Goal: Transaction & Acquisition: Book appointment/travel/reservation

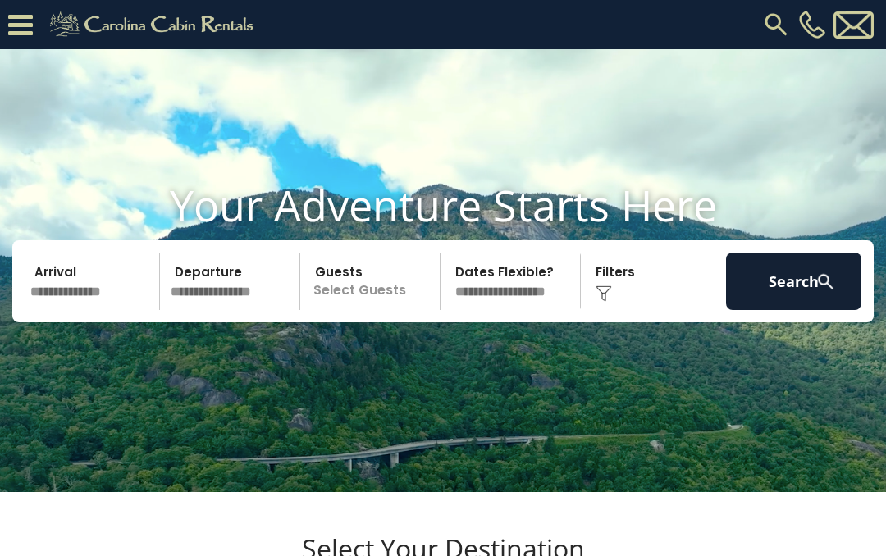
click at [73, 310] on input "text" at bounding box center [92, 281] width 135 height 57
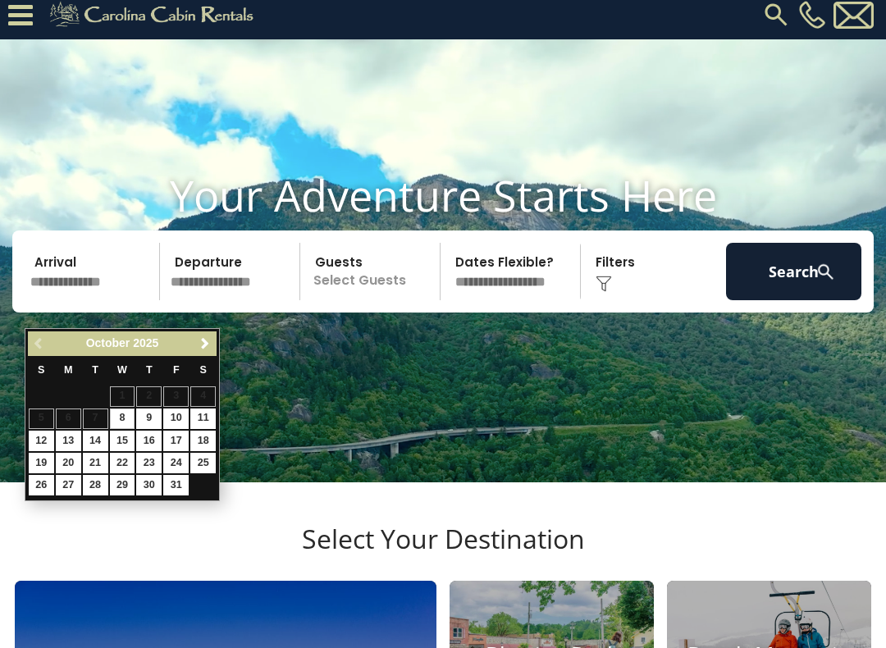
scroll to position [11, 0]
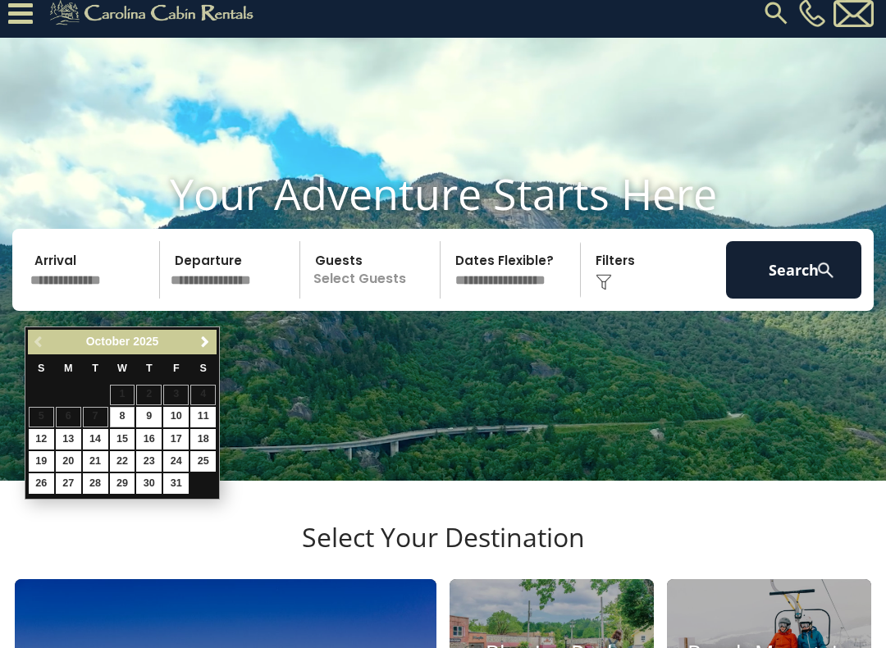
click at [203, 460] on link "25" at bounding box center [202, 461] width 25 height 21
type input "********"
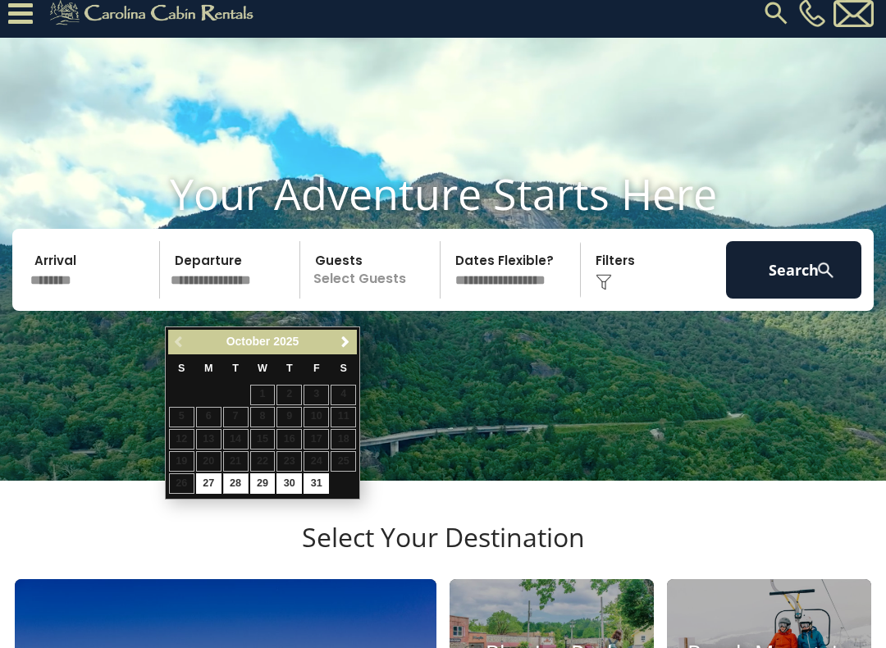
click at [231, 481] on link "28" at bounding box center [235, 483] width 25 height 21
type input "********"
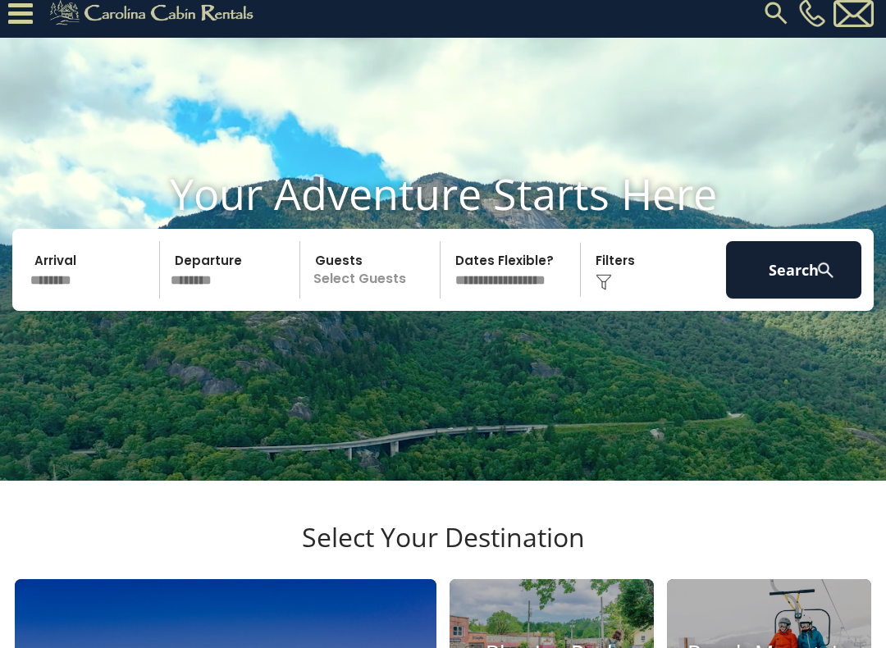
click at [349, 299] on p "Select Guests" at bounding box center [372, 269] width 135 height 57
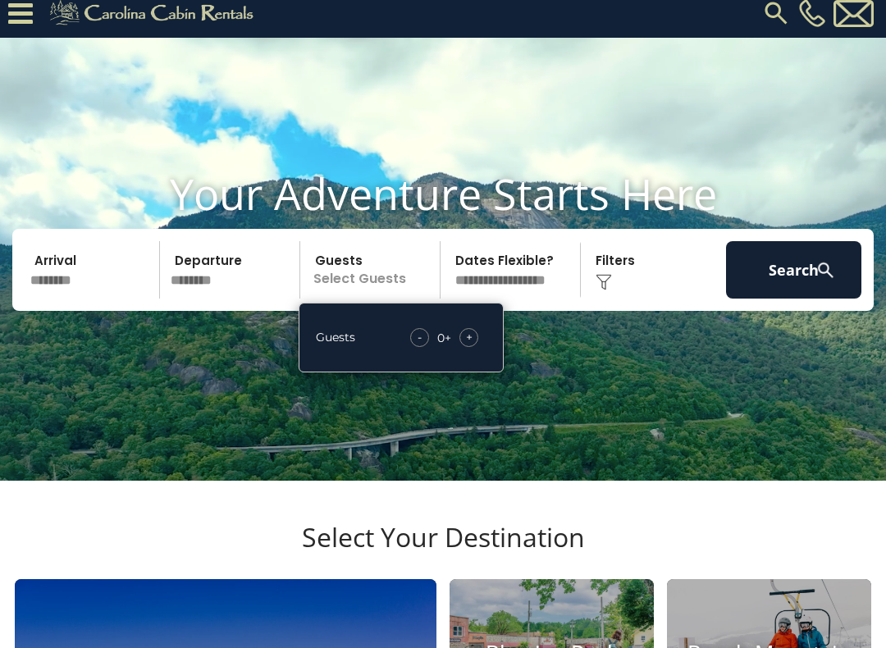
click at [477, 347] on div "+" at bounding box center [469, 337] width 19 height 19
click at [476, 347] on div "+" at bounding box center [469, 337] width 19 height 19
click at [798, 299] on button "Search" at bounding box center [793, 269] width 135 height 57
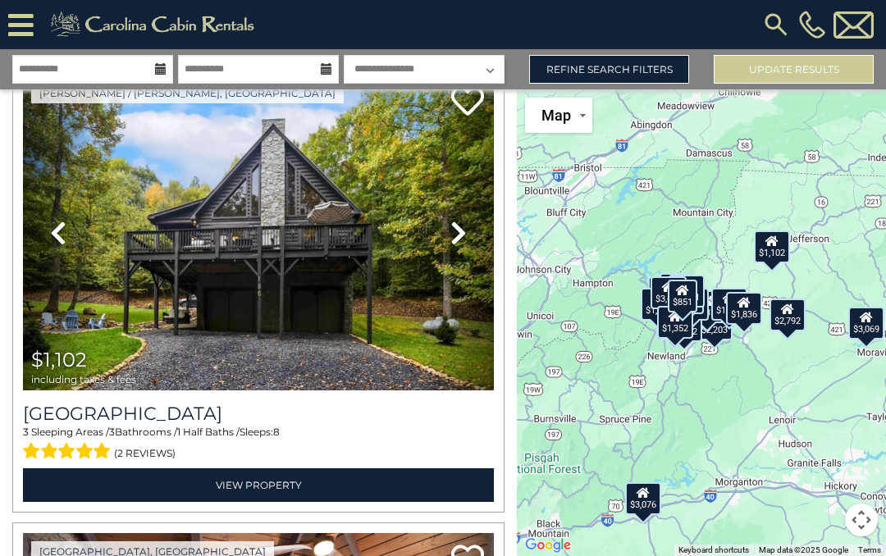
scroll to position [2372, 0]
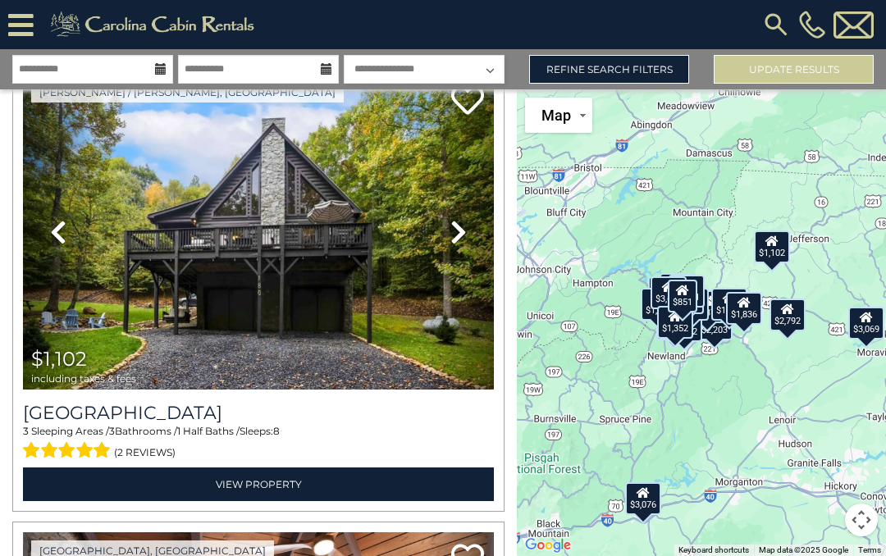
click at [79, 280] on link "Previous" at bounding box center [58, 232] width 71 height 316
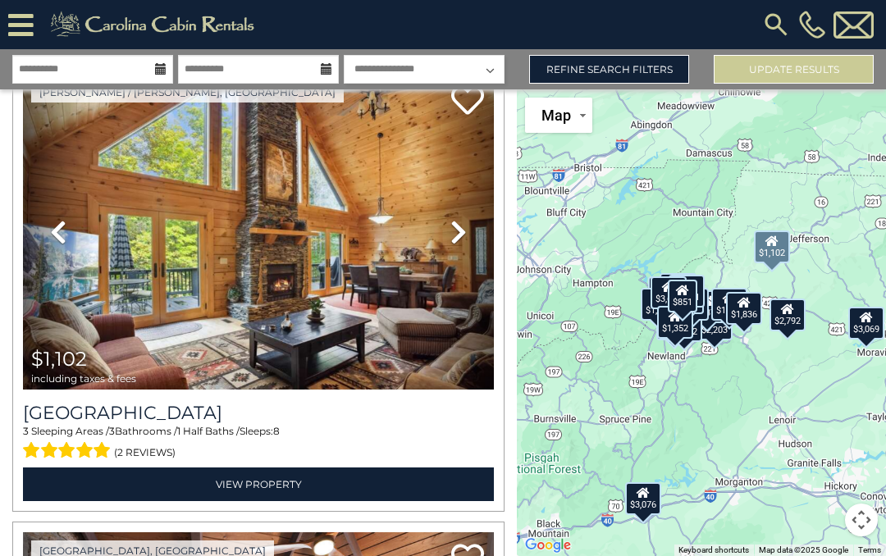
click at [140, 474] on link "View Property" at bounding box center [258, 485] width 471 height 34
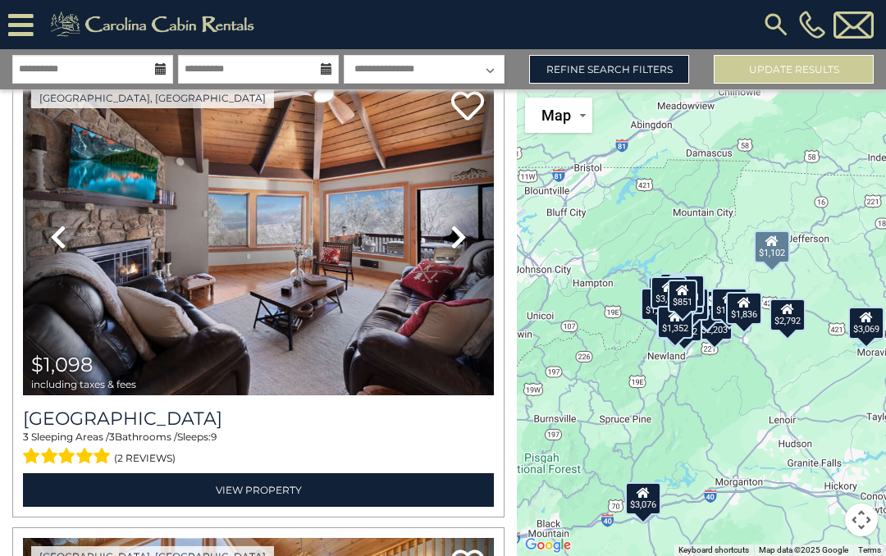
scroll to position [2830, 0]
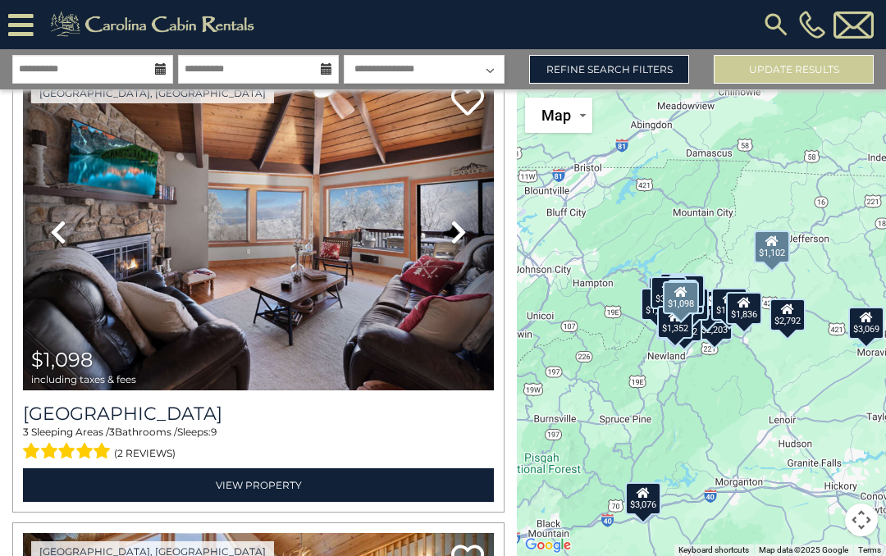
click at [139, 484] on link "View Property" at bounding box center [258, 486] width 471 height 34
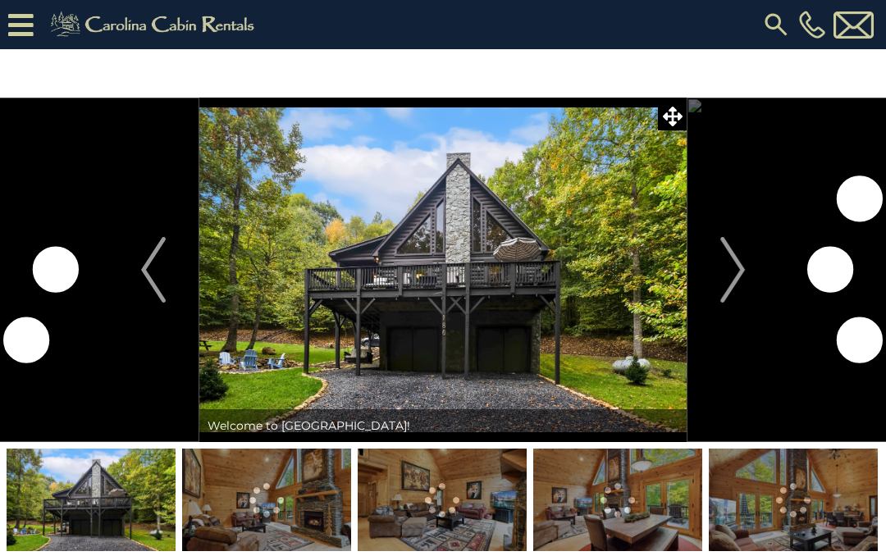
click at [724, 280] on img "Next" at bounding box center [732, 270] width 25 height 66
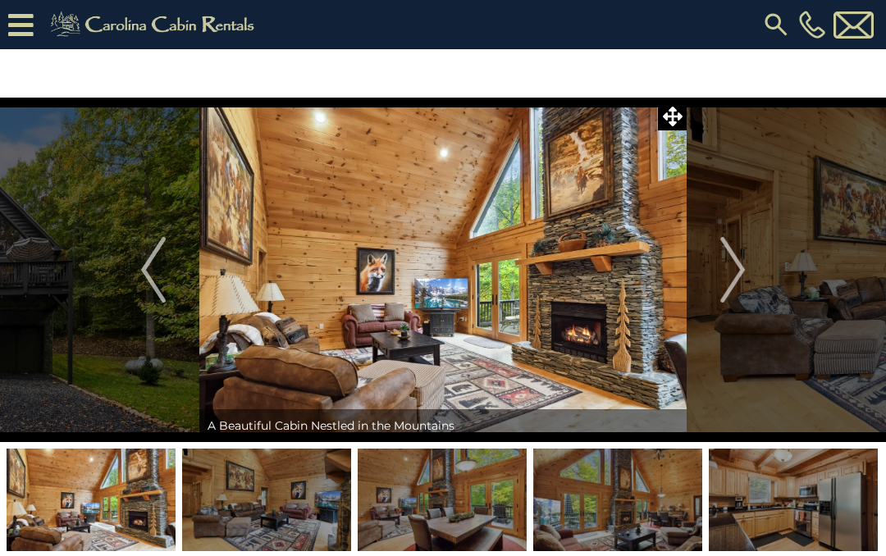
click at [725, 286] on img "Next" at bounding box center [732, 270] width 25 height 66
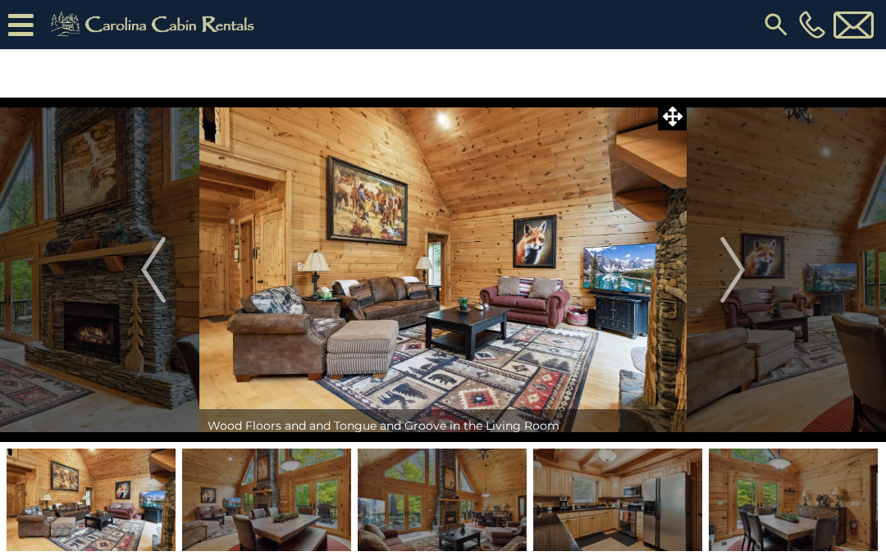
click at [728, 282] on img "Next" at bounding box center [732, 270] width 25 height 66
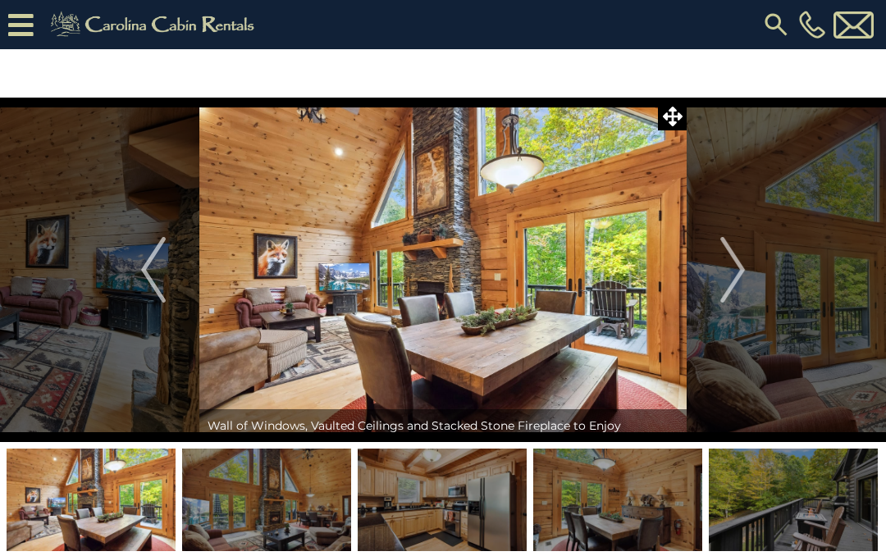
click at [731, 281] on img "Next" at bounding box center [732, 270] width 25 height 66
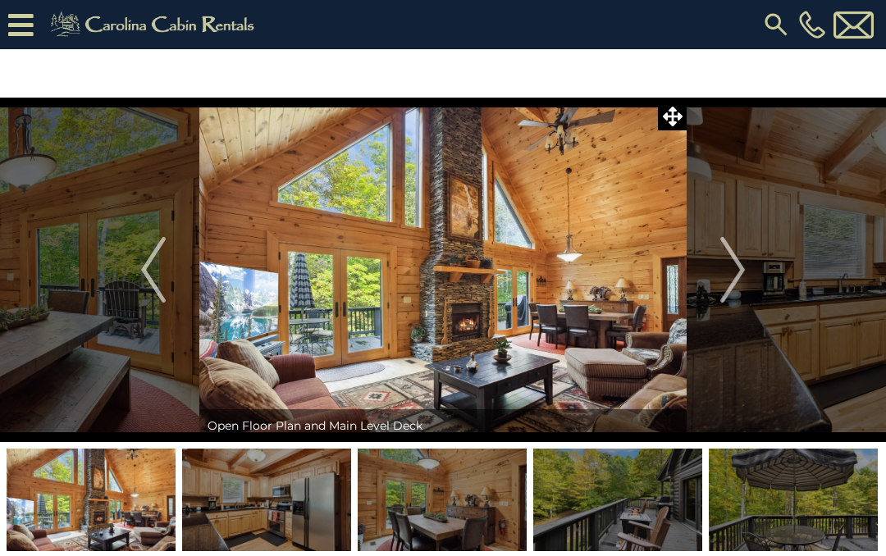
click at [728, 276] on img "Next" at bounding box center [732, 270] width 25 height 66
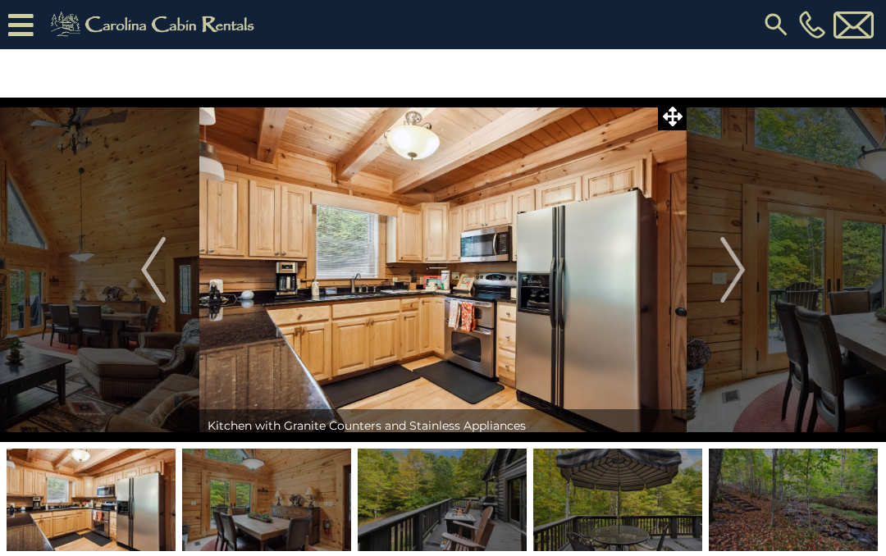
click at [731, 271] on img "Next" at bounding box center [732, 270] width 25 height 66
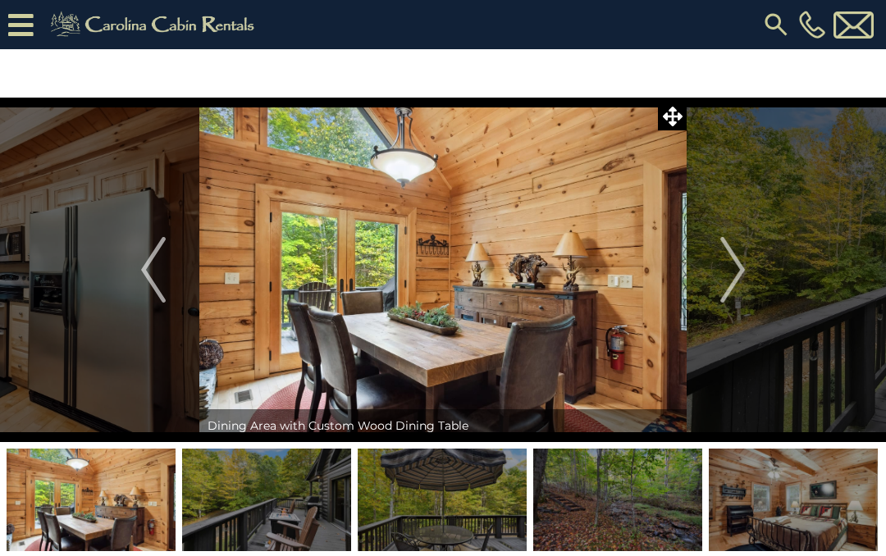
click at [726, 275] on img "Next" at bounding box center [732, 270] width 25 height 66
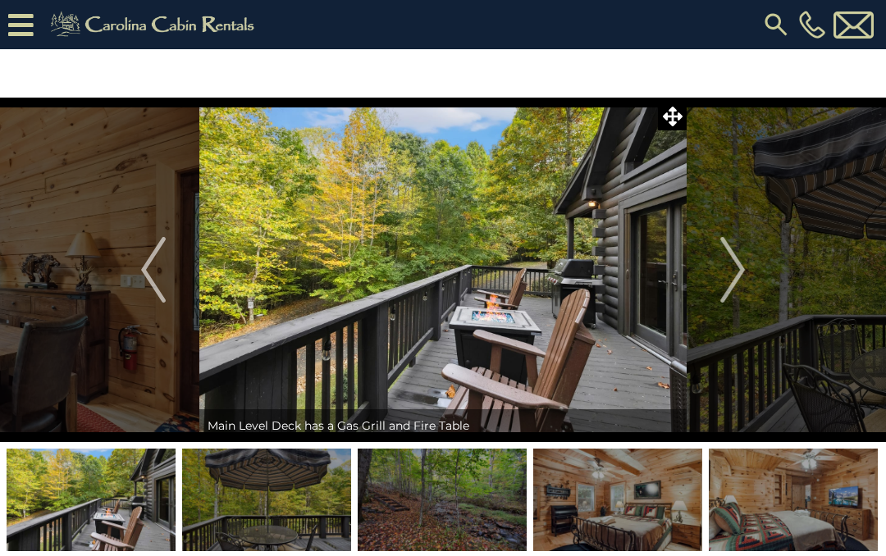
click at [727, 279] on img "Next" at bounding box center [732, 270] width 25 height 66
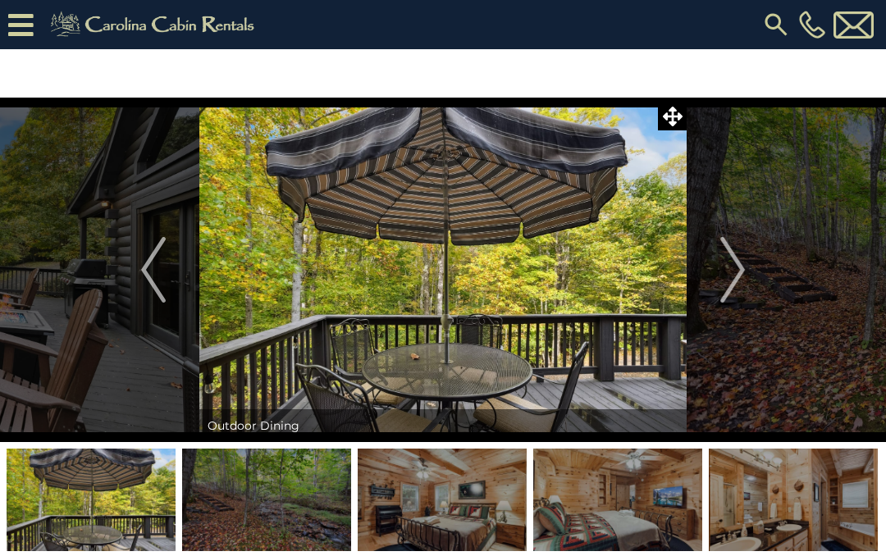
click at [729, 277] on img "Next" at bounding box center [732, 270] width 25 height 66
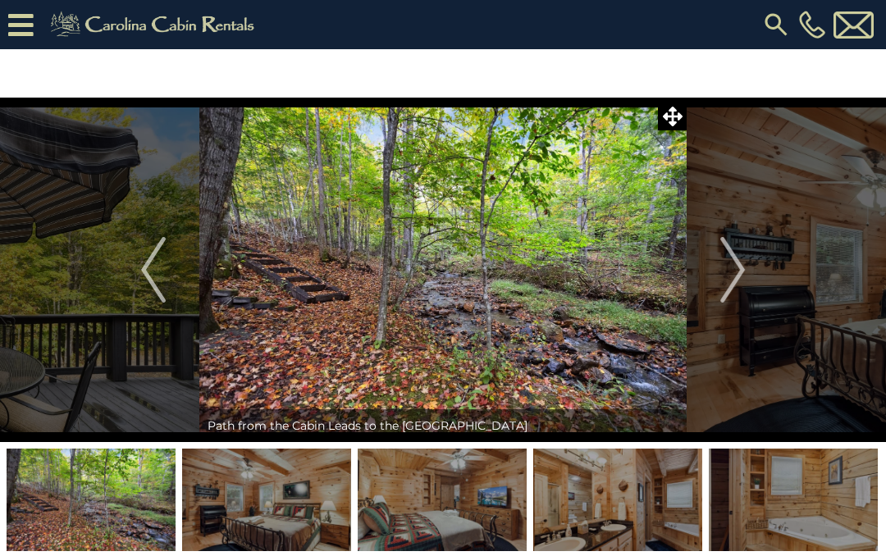
click at [734, 280] on img "Next" at bounding box center [732, 270] width 25 height 66
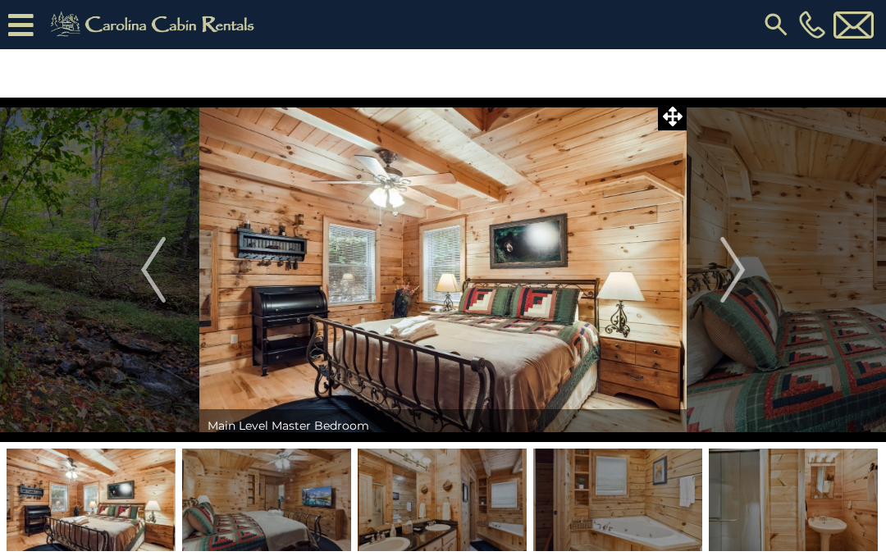
click at [729, 280] on img "Next" at bounding box center [732, 270] width 25 height 66
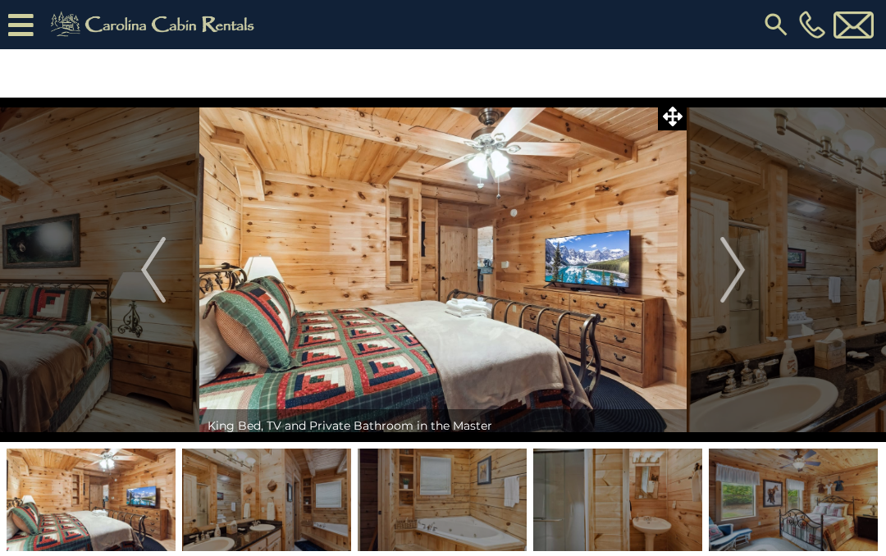
click at [732, 280] on img "Next" at bounding box center [732, 270] width 25 height 66
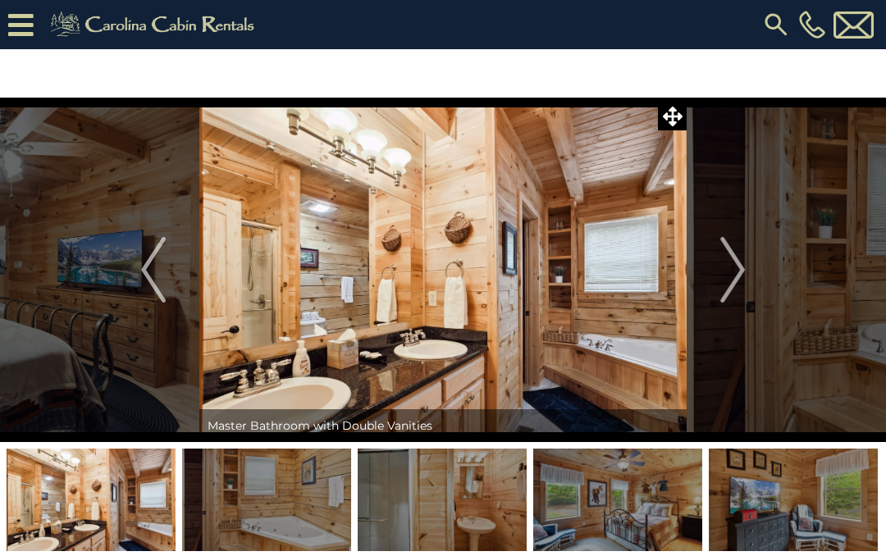
click at [734, 279] on img "Next" at bounding box center [732, 270] width 25 height 66
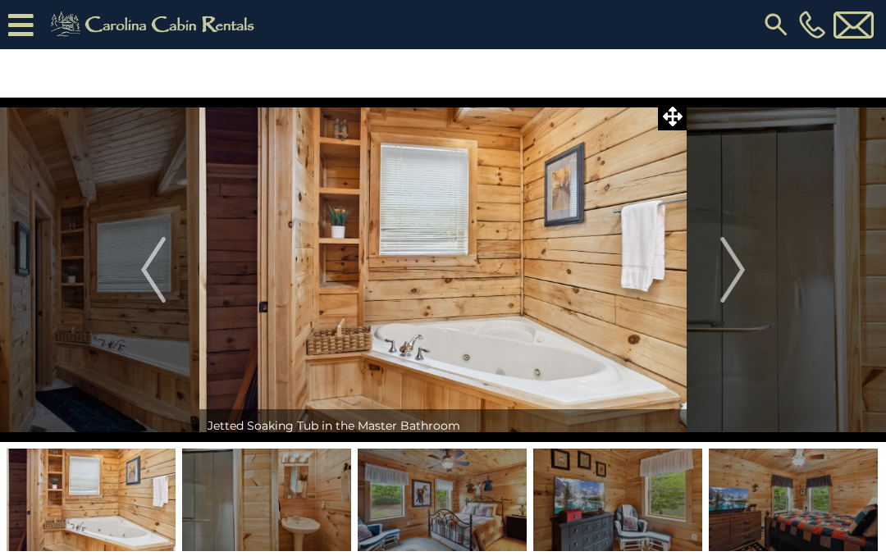
click at [734, 275] on img "Next" at bounding box center [732, 270] width 25 height 66
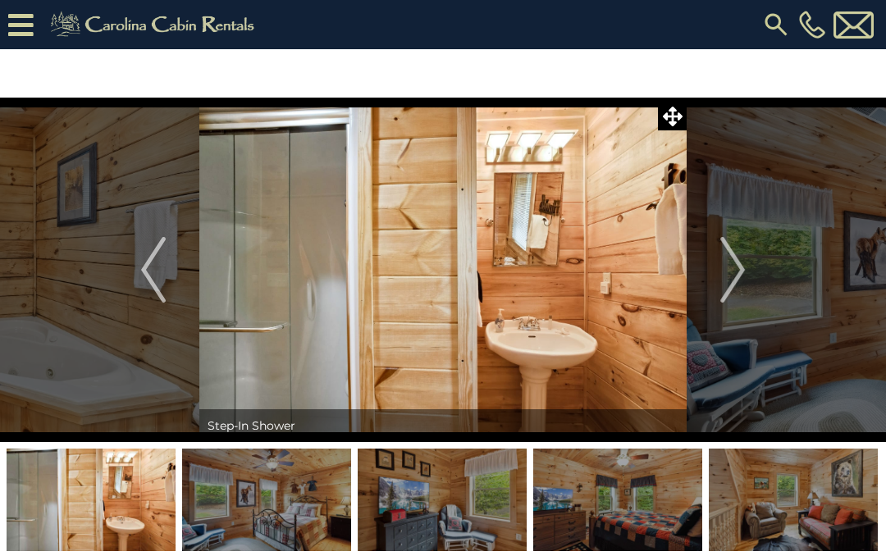
click at [734, 275] on img "Next" at bounding box center [732, 270] width 25 height 66
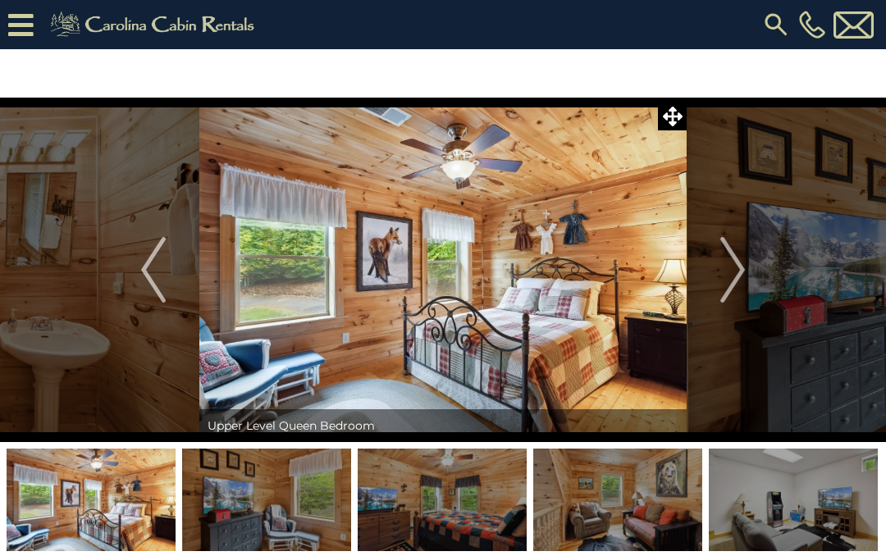
click at [729, 275] on img "Next" at bounding box center [732, 270] width 25 height 66
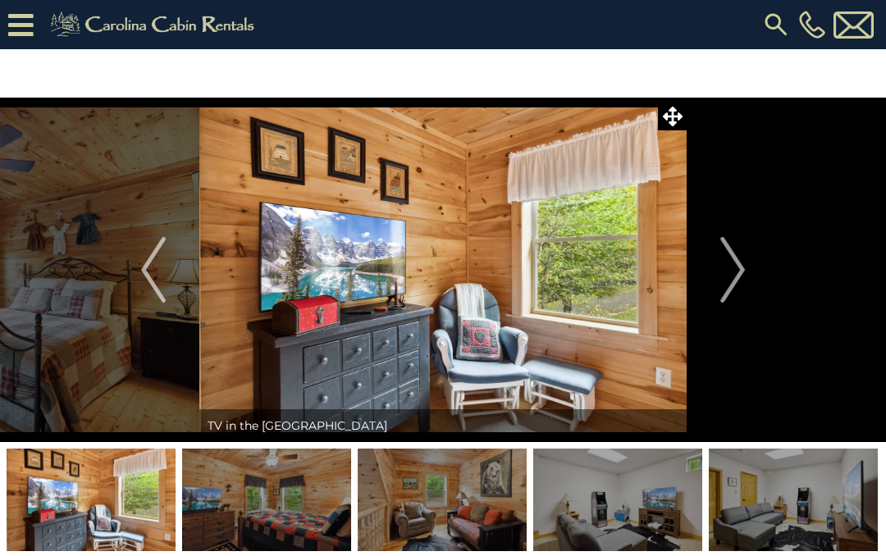
click at [729, 277] on img "Next" at bounding box center [732, 270] width 25 height 66
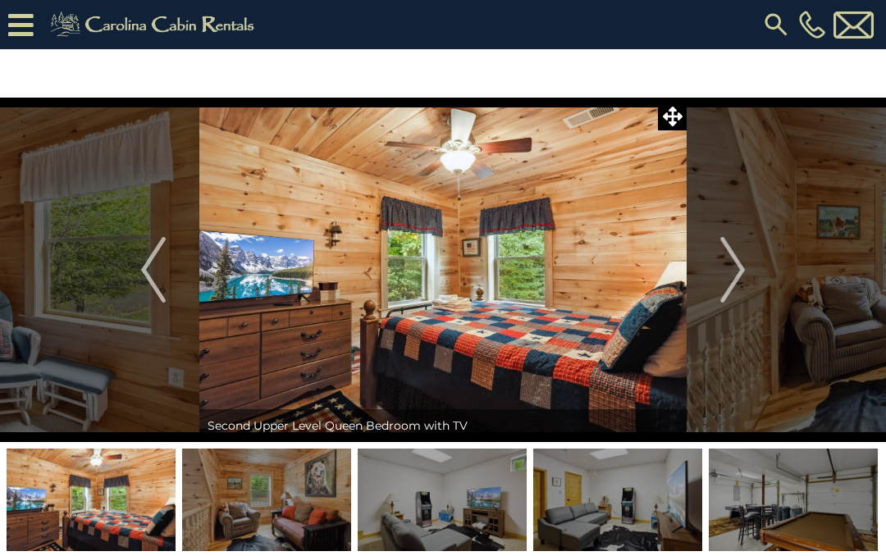
click at [730, 275] on img "Next" at bounding box center [732, 270] width 25 height 66
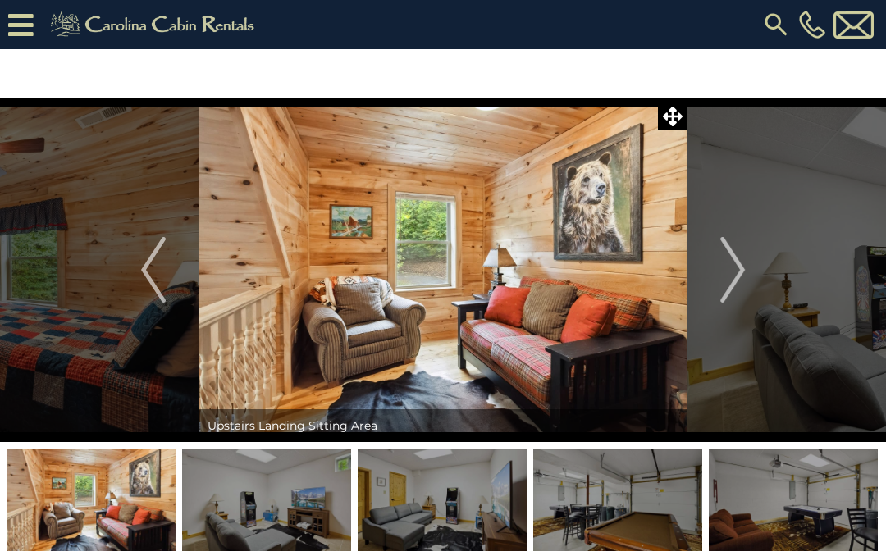
click at [728, 276] on img "Next" at bounding box center [732, 270] width 25 height 66
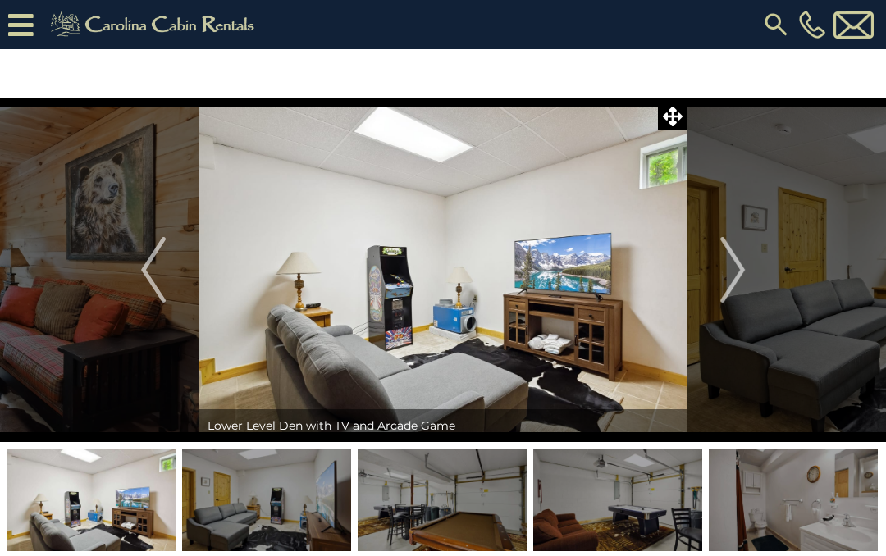
click at [729, 277] on img "Next" at bounding box center [732, 270] width 25 height 66
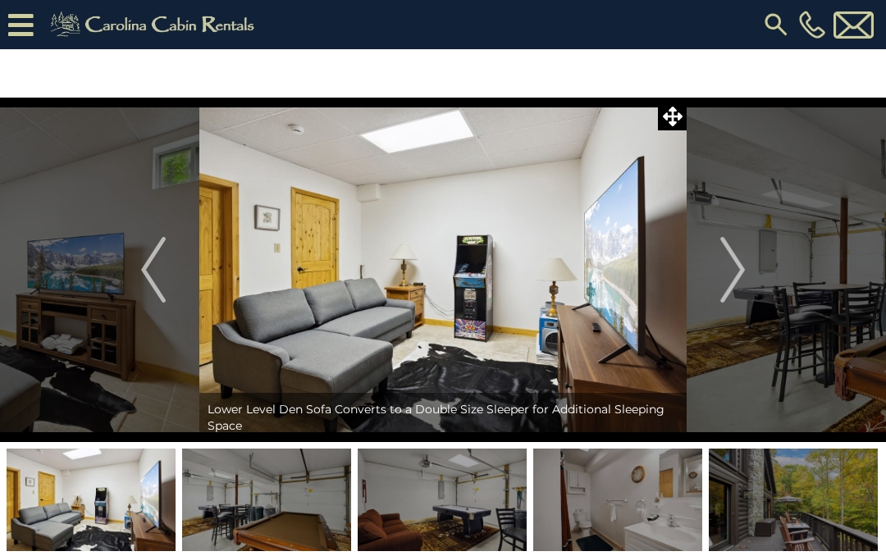
click at [725, 278] on img "Next" at bounding box center [732, 270] width 25 height 66
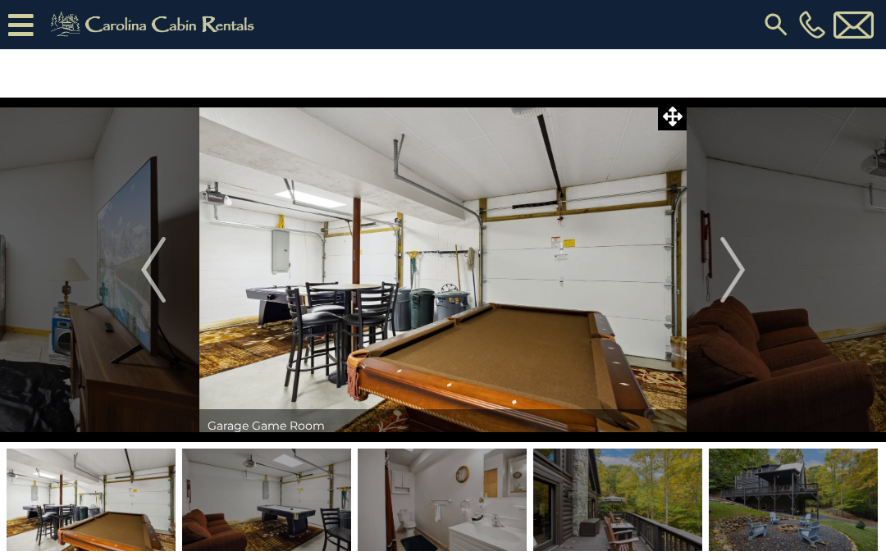
click at [733, 272] on img "Next" at bounding box center [732, 270] width 25 height 66
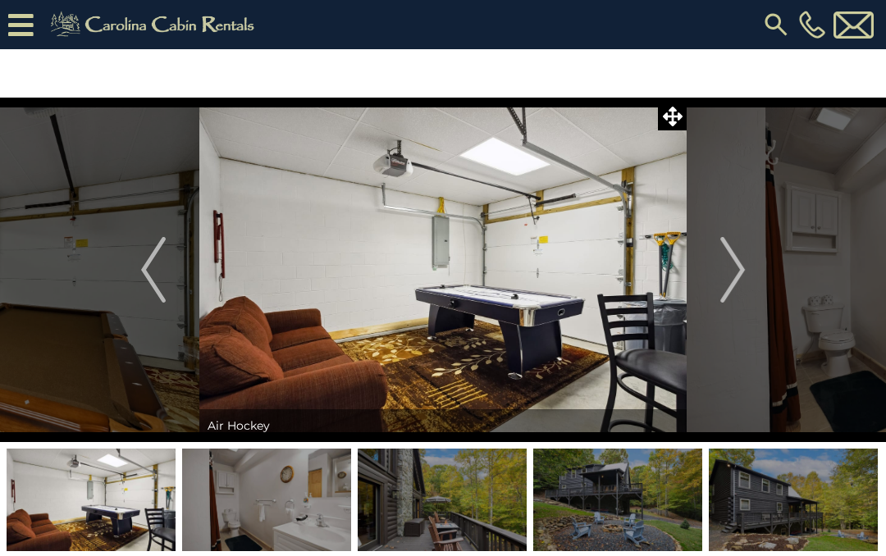
click at [730, 272] on img "Next" at bounding box center [732, 270] width 25 height 66
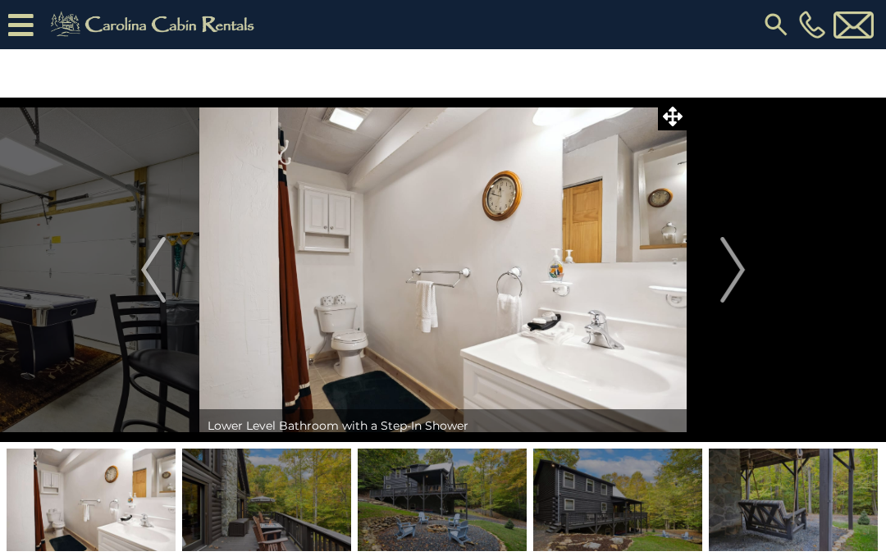
click at [729, 274] on img "Next" at bounding box center [732, 270] width 25 height 66
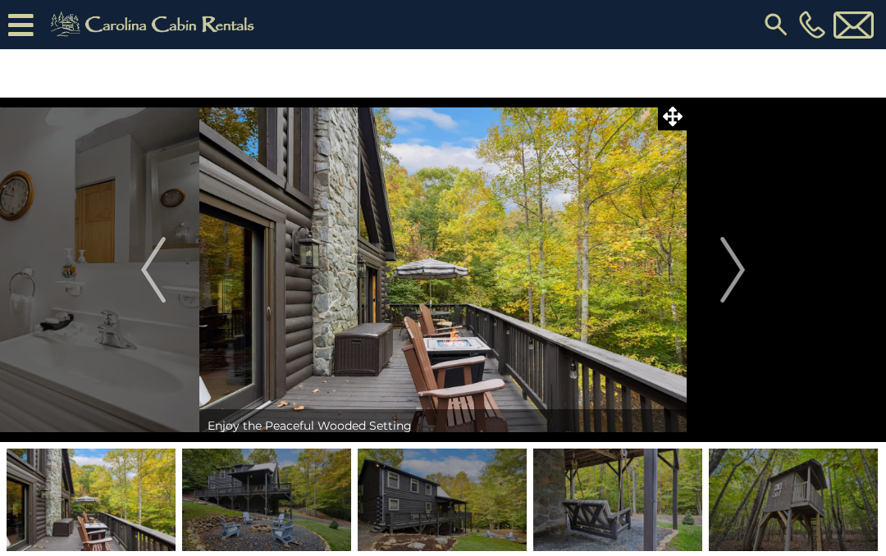
click at [725, 273] on img "Next" at bounding box center [732, 270] width 25 height 66
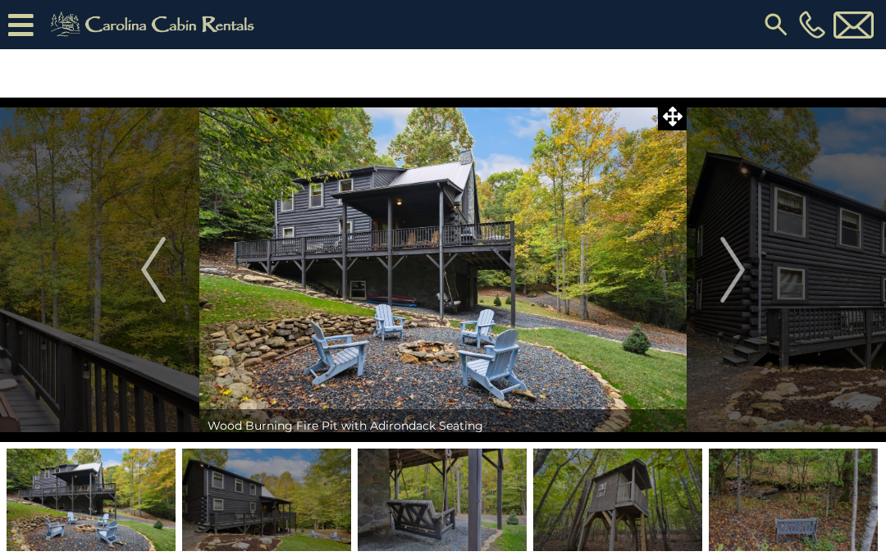
click at [727, 272] on img "Next" at bounding box center [732, 270] width 25 height 66
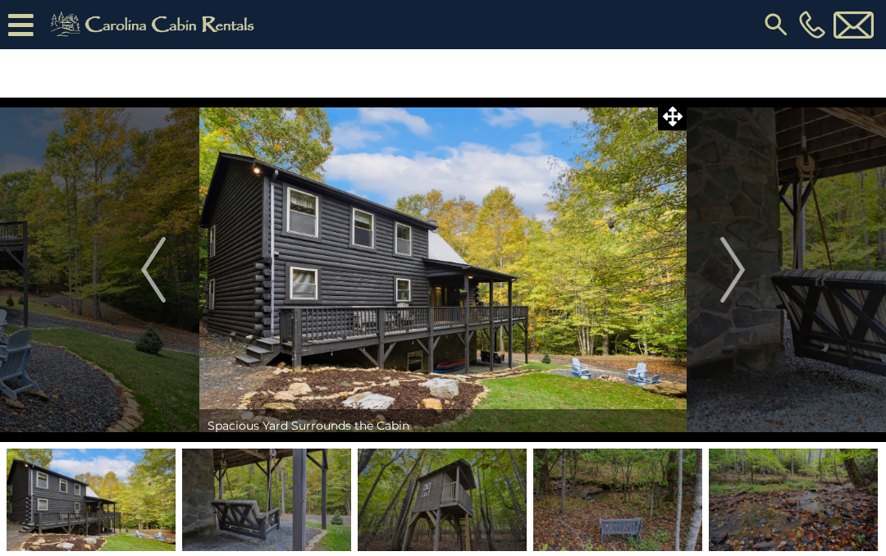
click at [725, 273] on img "Next" at bounding box center [732, 270] width 25 height 66
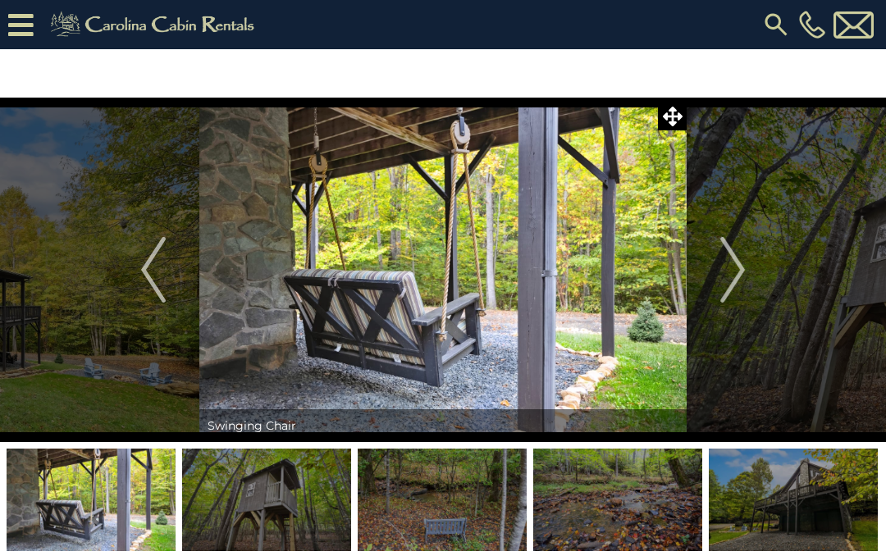
click at [725, 273] on img "Next" at bounding box center [732, 270] width 25 height 66
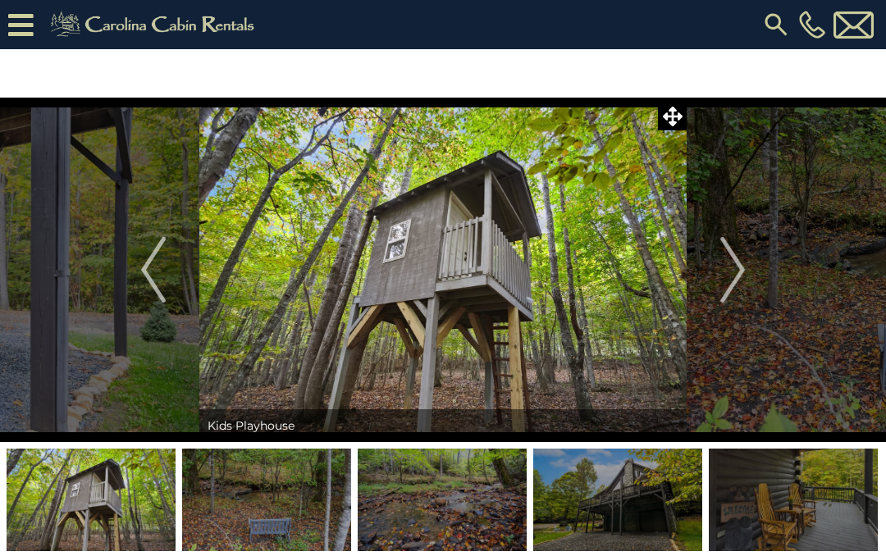
click at [726, 270] on img "Next" at bounding box center [732, 270] width 25 height 66
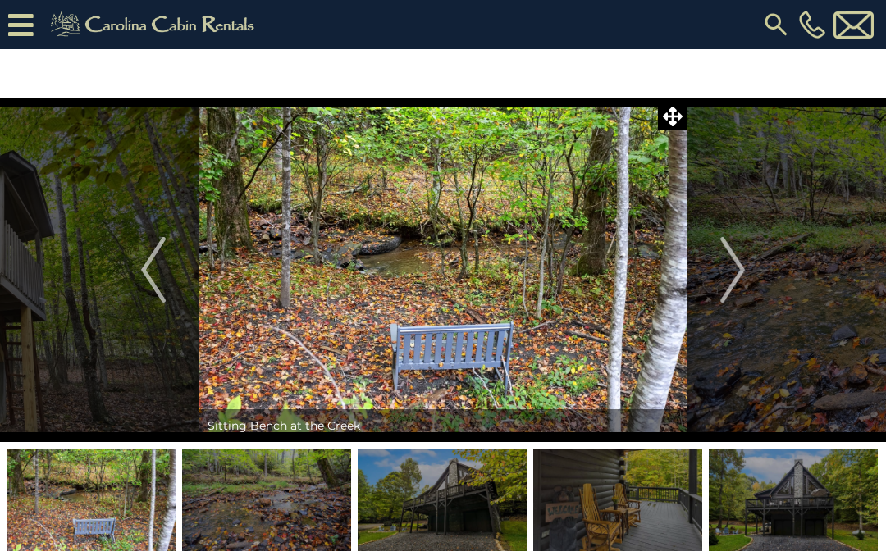
click at [724, 273] on img "Next" at bounding box center [732, 270] width 25 height 66
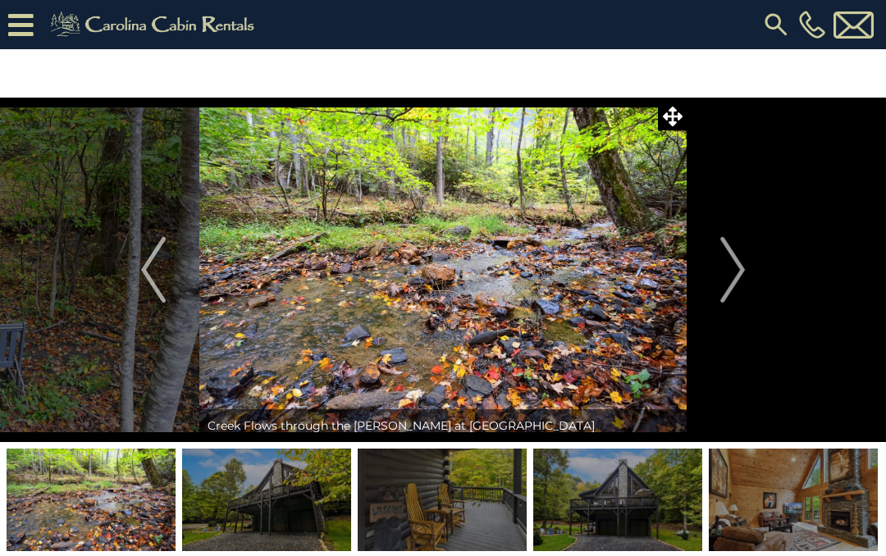
click at [722, 273] on img "Next" at bounding box center [732, 270] width 25 height 66
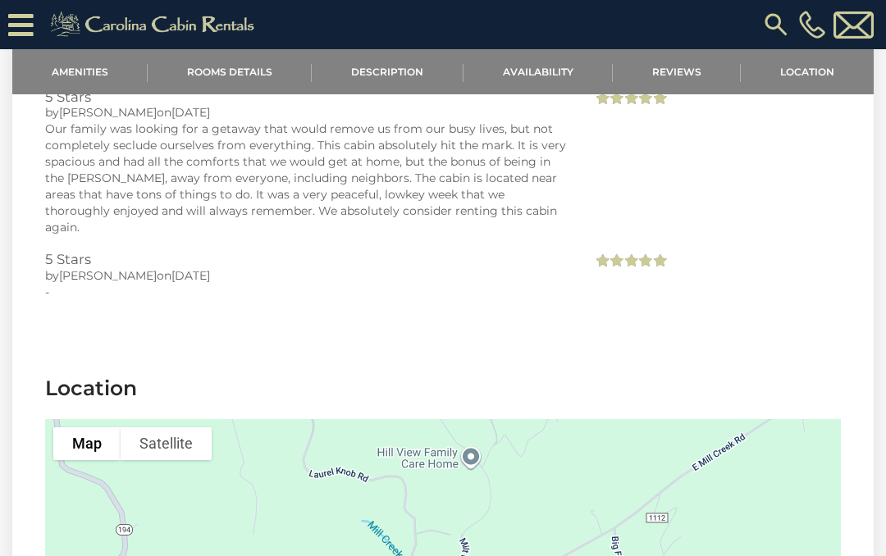
scroll to position [3047, 0]
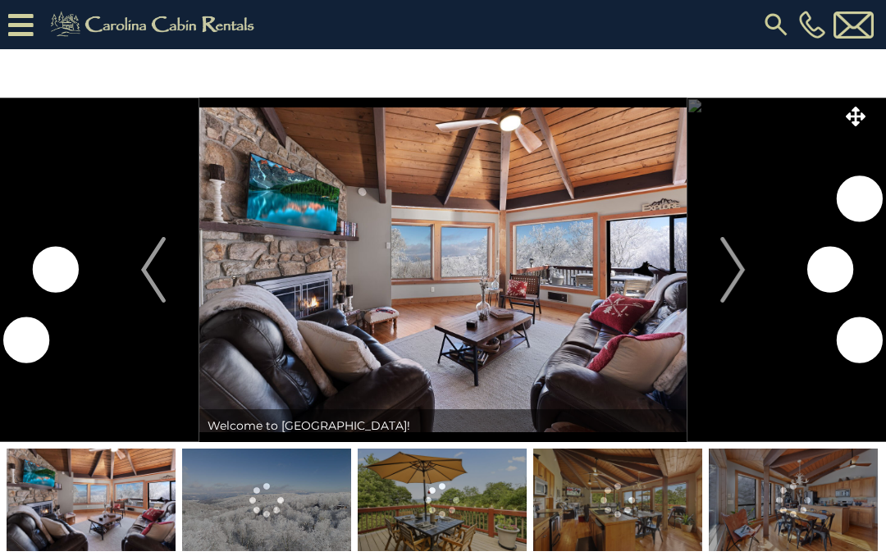
click at [731, 280] on img "Next" at bounding box center [732, 270] width 25 height 66
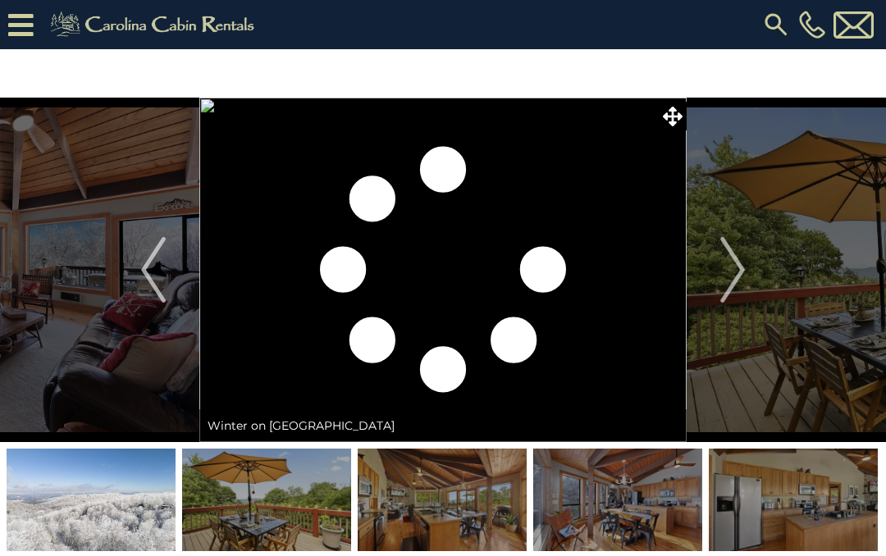
click at [725, 277] on img "Next" at bounding box center [732, 270] width 25 height 66
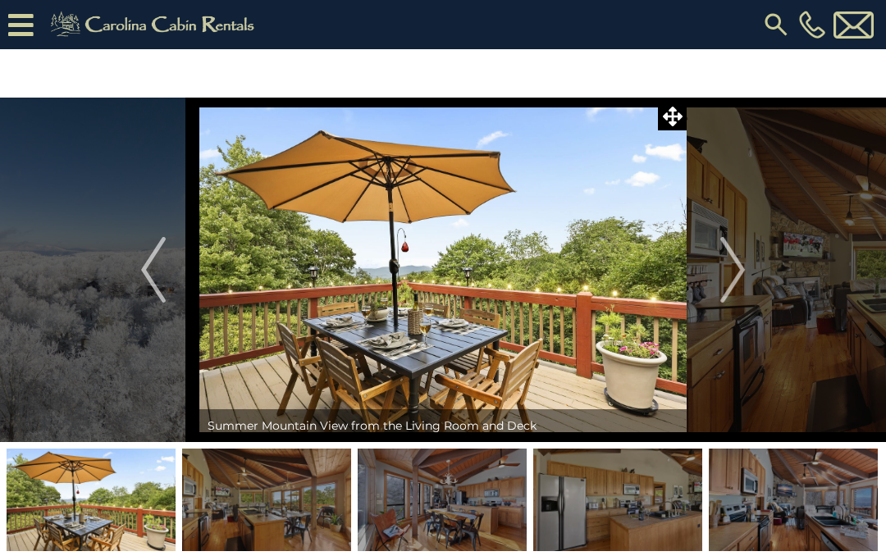
click at [724, 279] on img "Next" at bounding box center [732, 270] width 25 height 66
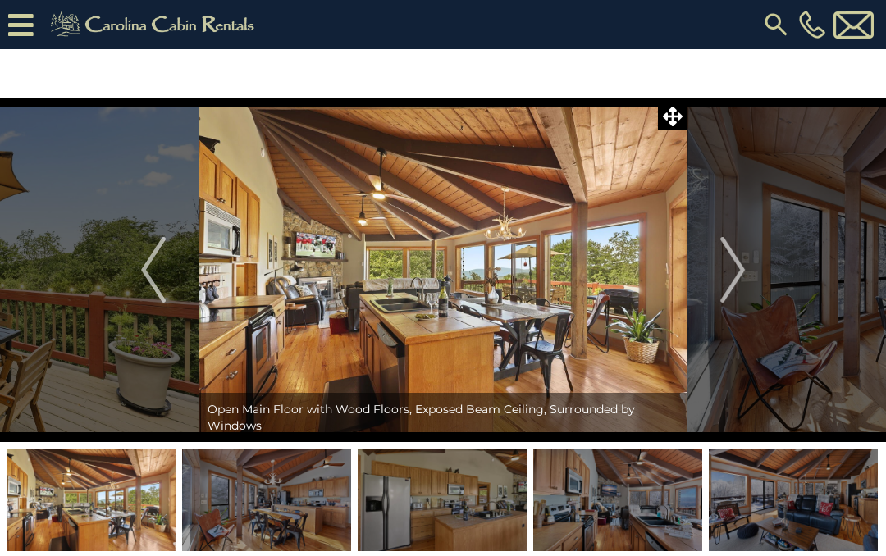
click at [725, 270] on img "Next" at bounding box center [732, 270] width 25 height 66
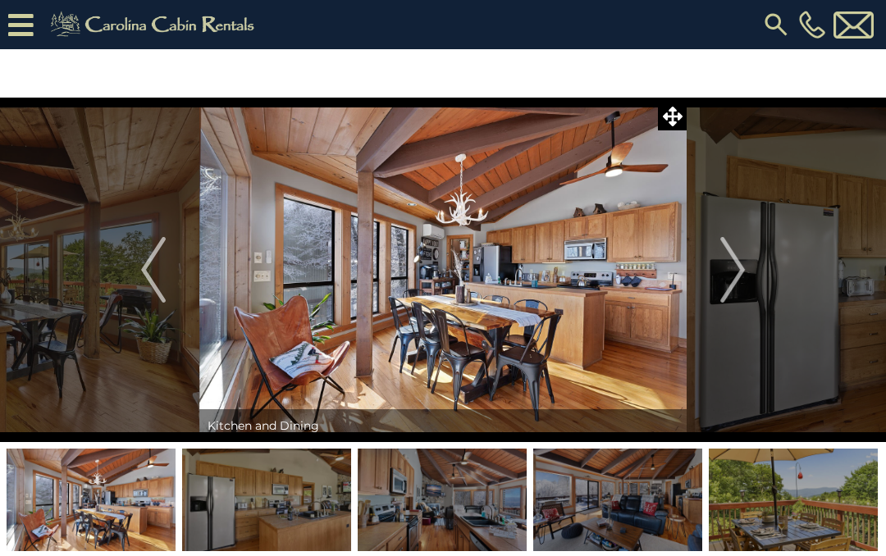
click at [725, 273] on img "Next" at bounding box center [732, 270] width 25 height 66
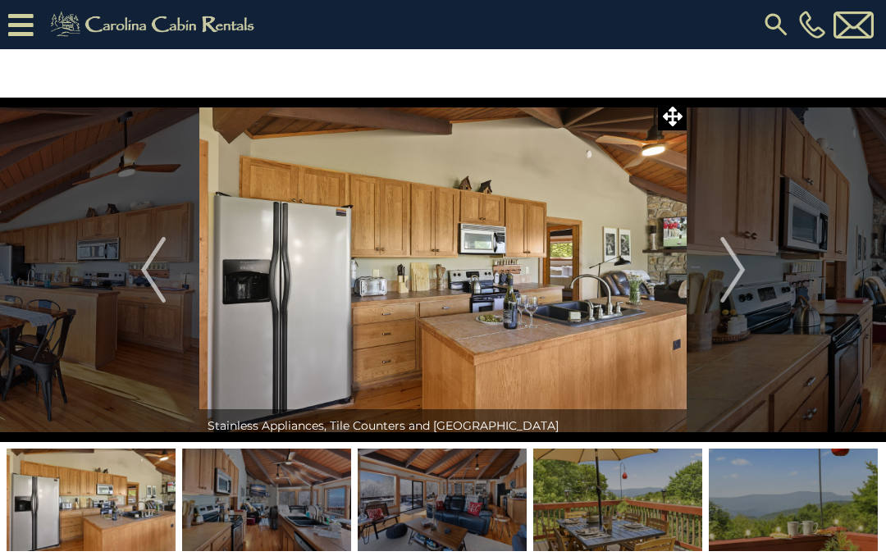
click at [715, 279] on button "Next" at bounding box center [733, 270] width 92 height 345
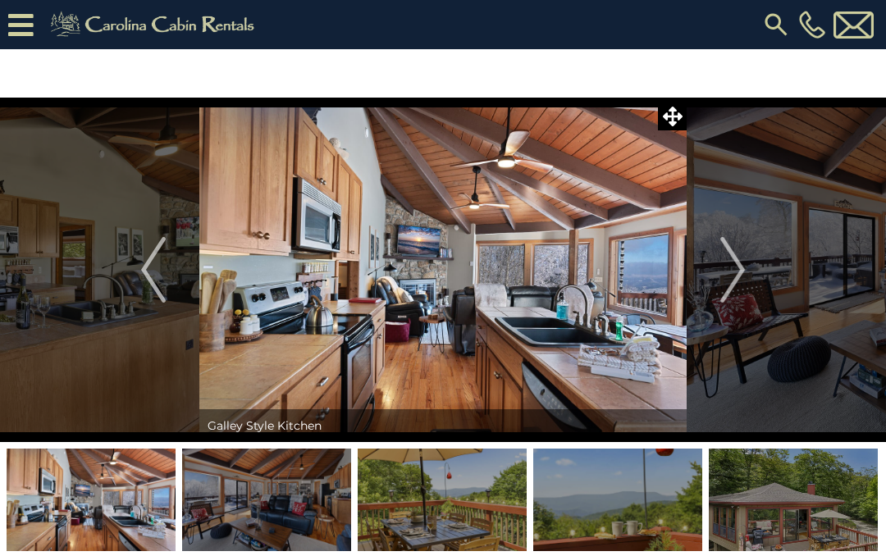
click at [729, 274] on img "Next" at bounding box center [732, 270] width 25 height 66
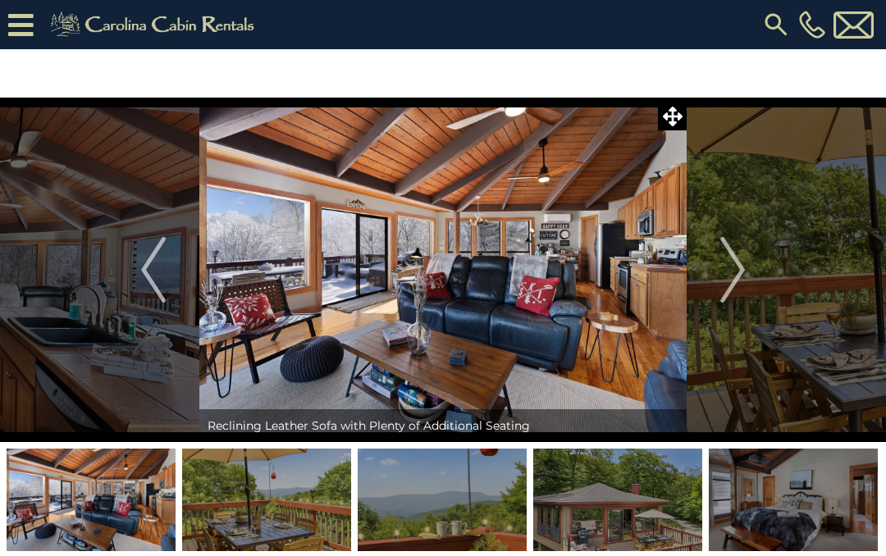
click at [723, 268] on img "Next" at bounding box center [732, 270] width 25 height 66
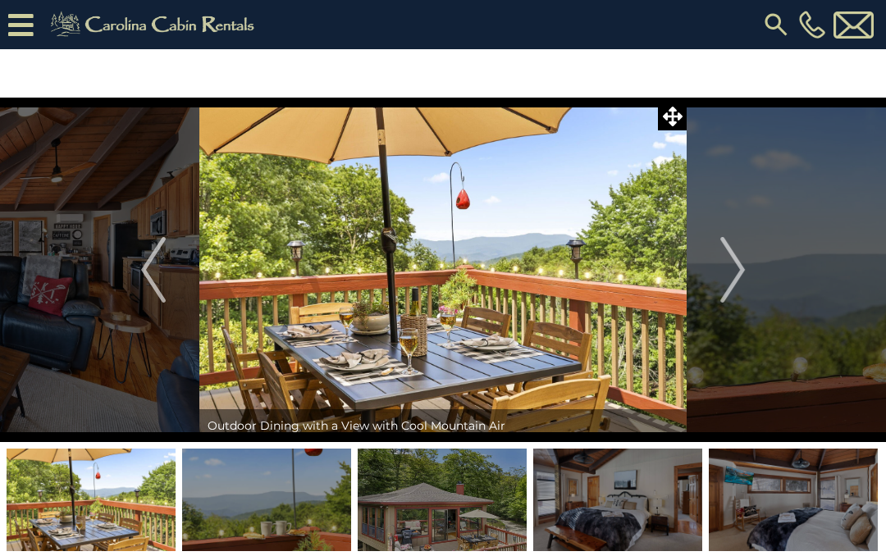
click at [729, 277] on img "Next" at bounding box center [732, 270] width 25 height 66
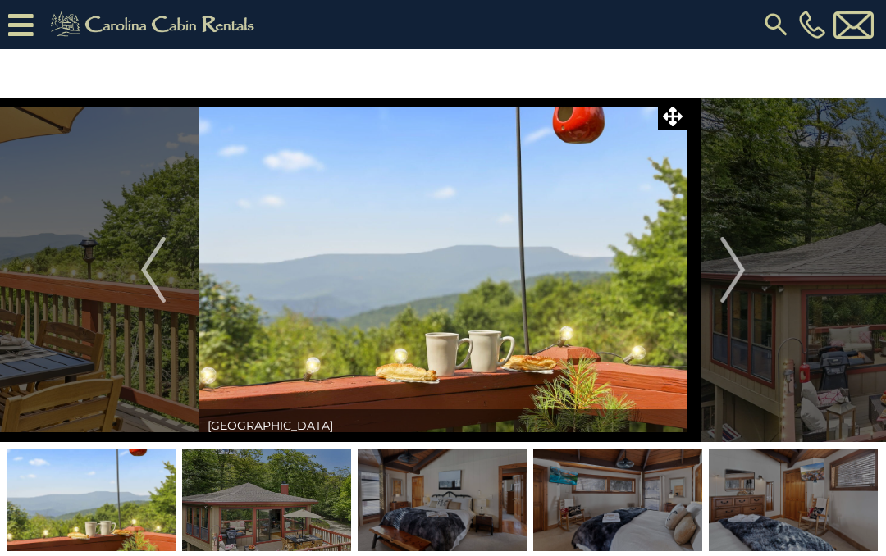
click at [730, 280] on img "Next" at bounding box center [732, 270] width 25 height 66
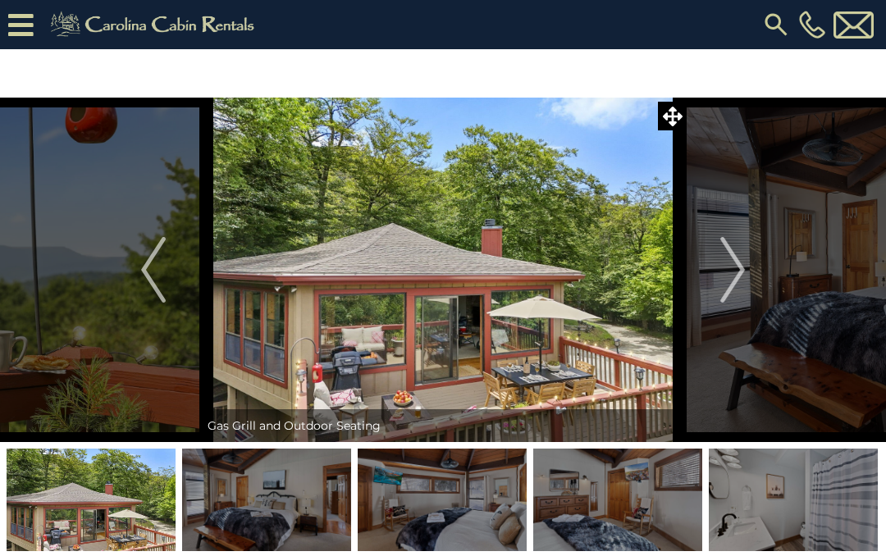
click at [734, 278] on img "Next" at bounding box center [732, 270] width 25 height 66
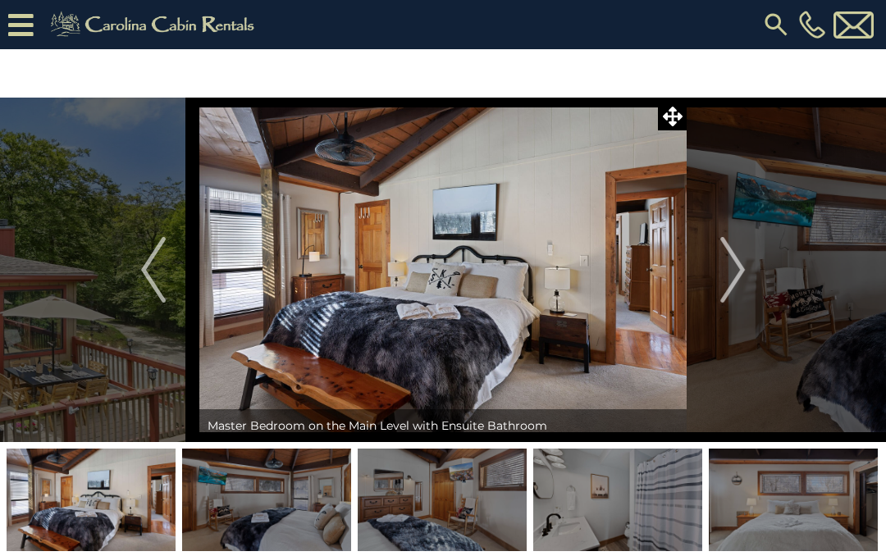
click at [724, 277] on img "Next" at bounding box center [732, 270] width 25 height 66
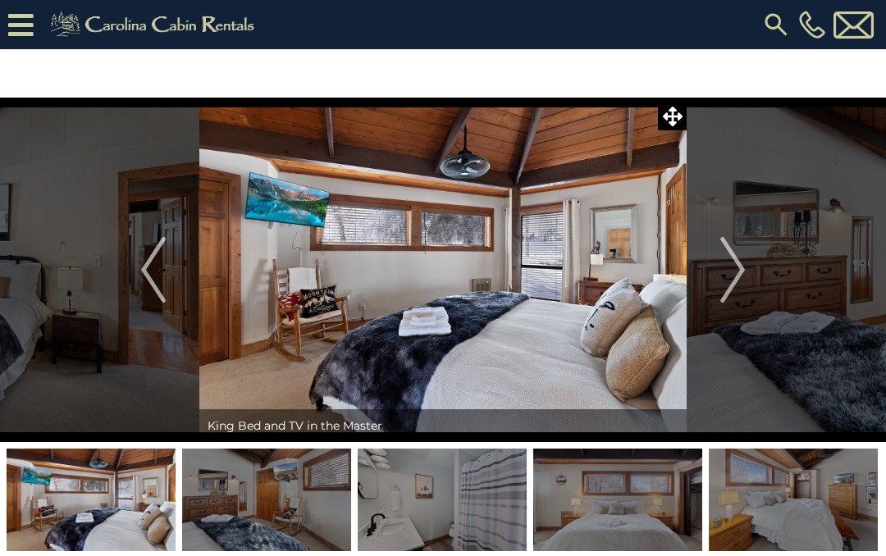
click at [725, 271] on img "Next" at bounding box center [732, 270] width 25 height 66
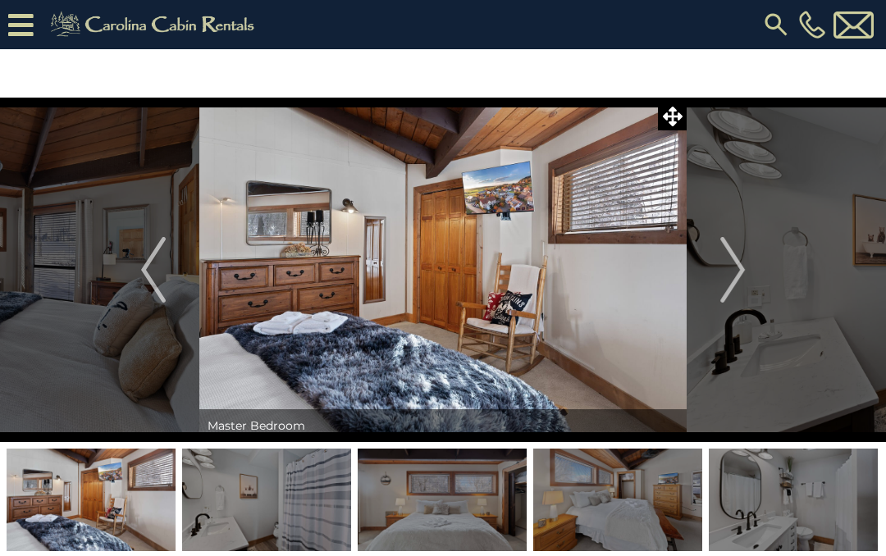
click at [733, 273] on img "Next" at bounding box center [732, 270] width 25 height 66
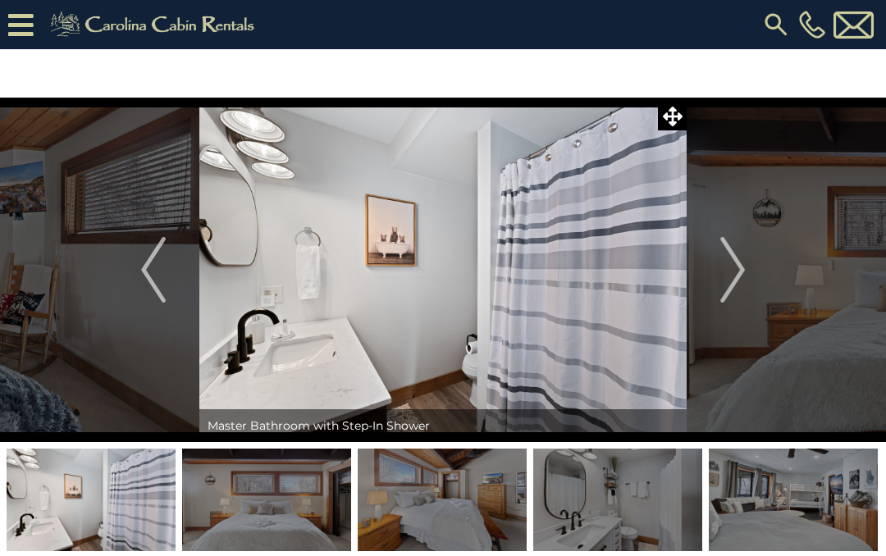
click at [728, 277] on img "Next" at bounding box center [732, 270] width 25 height 66
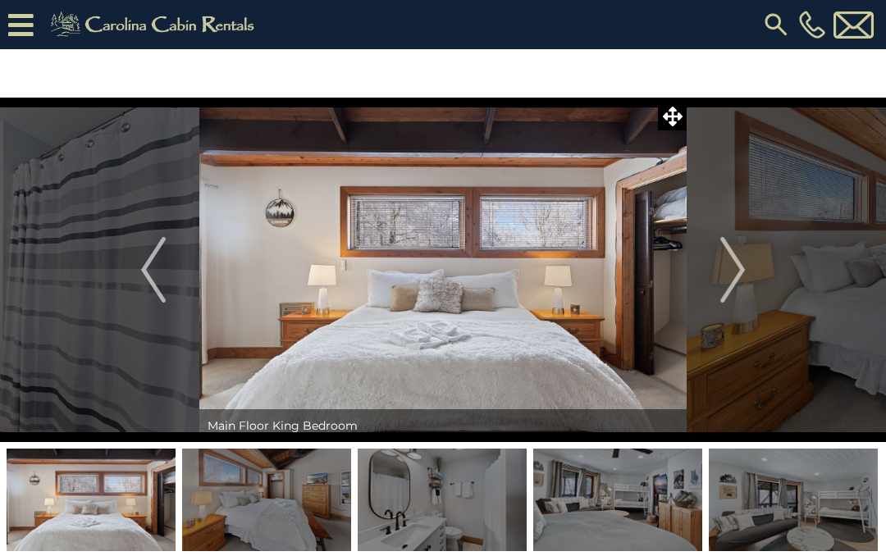
click at [731, 278] on img "Next" at bounding box center [732, 270] width 25 height 66
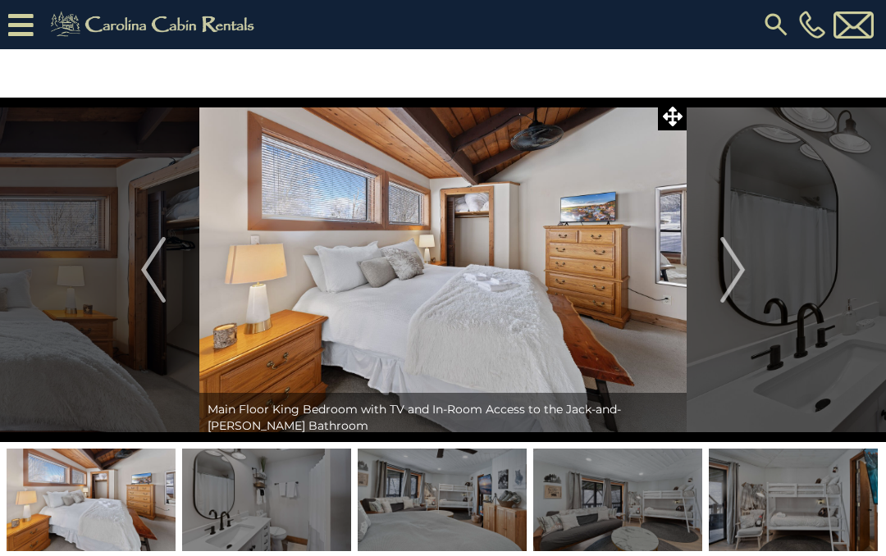
click at [725, 281] on img "Next" at bounding box center [732, 270] width 25 height 66
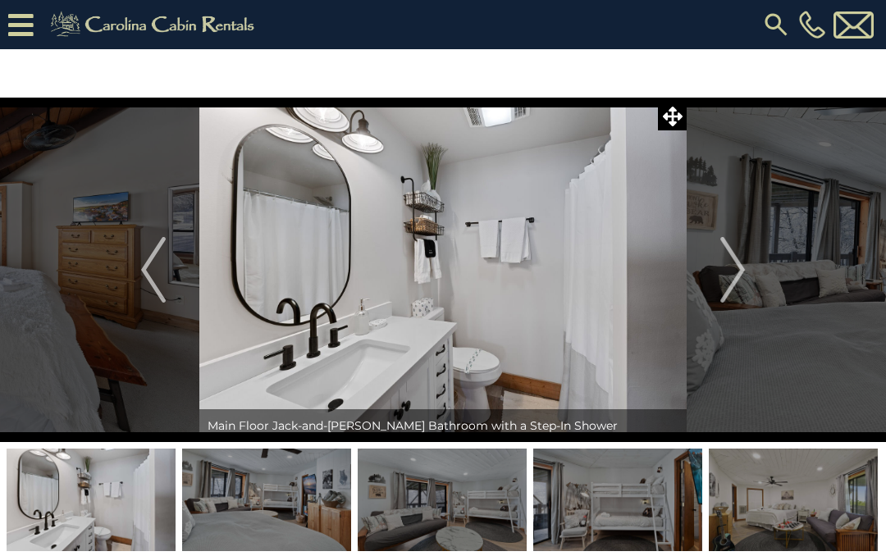
click at [723, 280] on img "Next" at bounding box center [732, 270] width 25 height 66
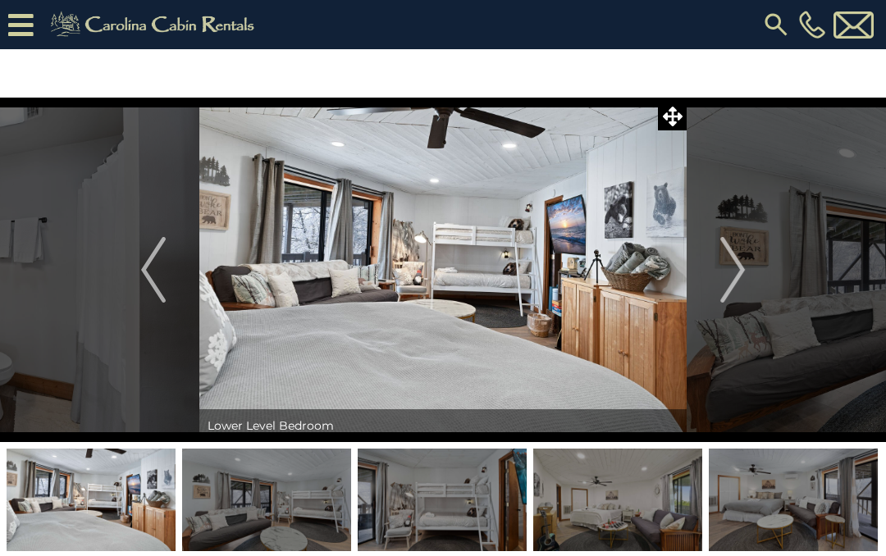
click at [726, 279] on img "Next" at bounding box center [732, 270] width 25 height 66
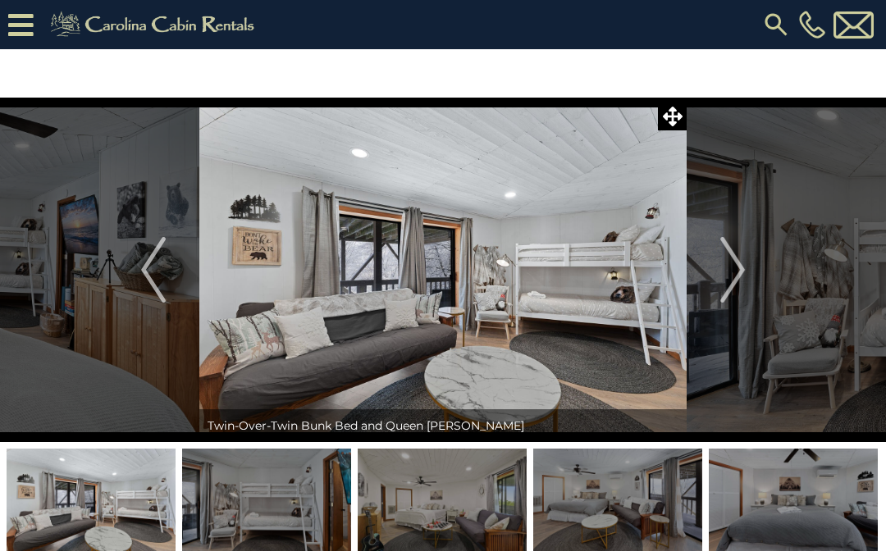
click at [726, 290] on img "Next" at bounding box center [732, 270] width 25 height 66
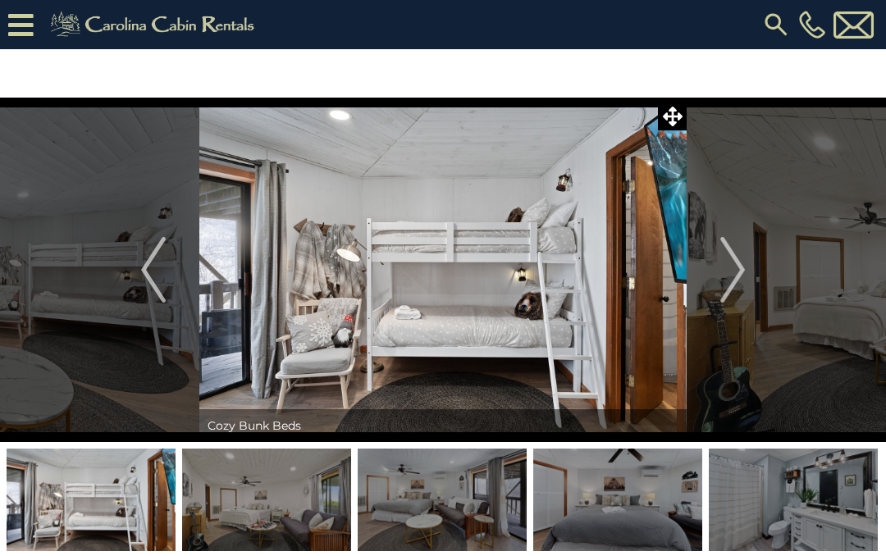
click at [725, 290] on img "Next" at bounding box center [732, 270] width 25 height 66
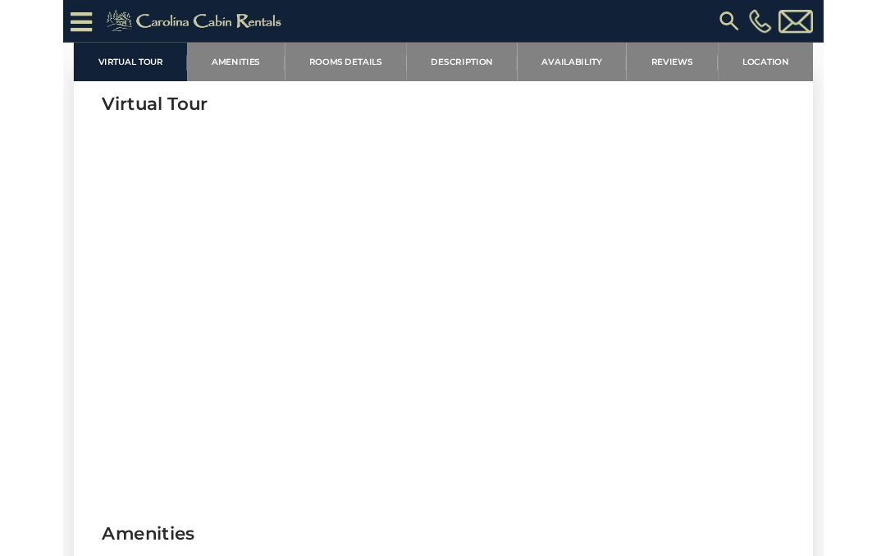
scroll to position [617, 0]
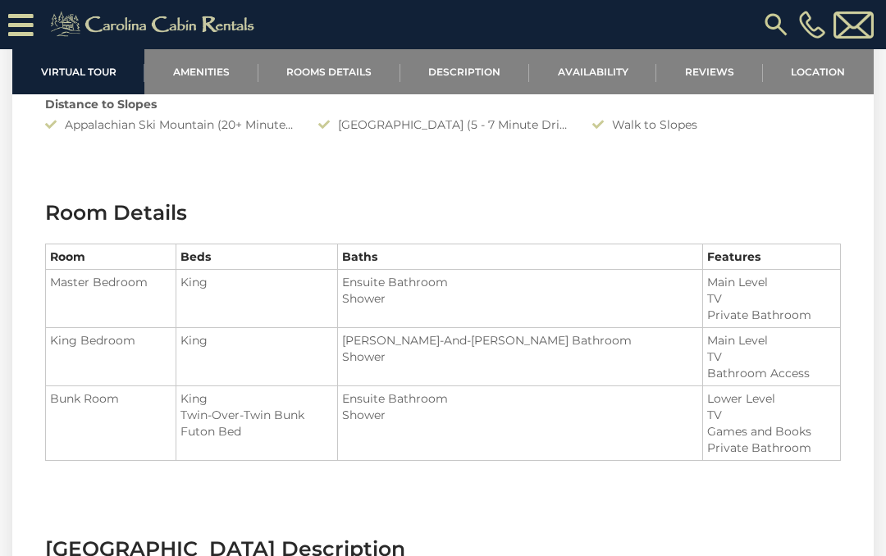
scroll to position [1629, 0]
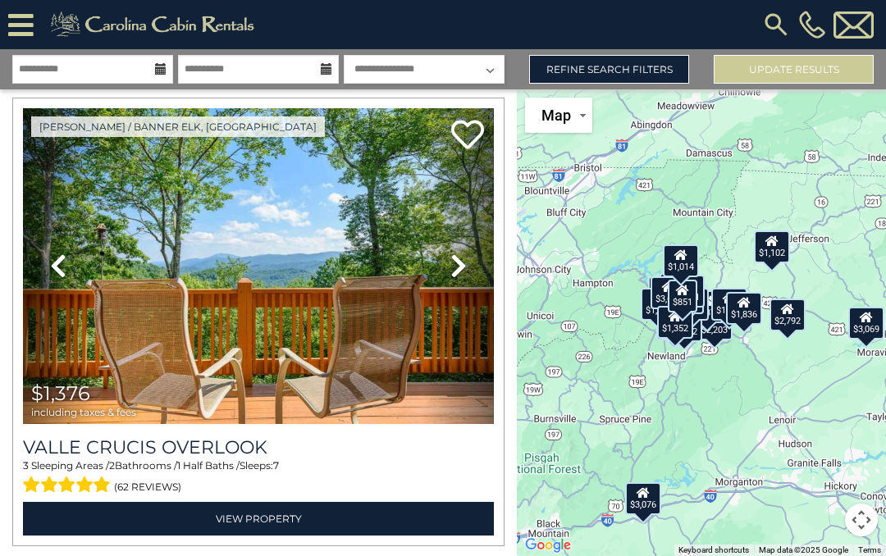
scroll to position [6459, 0]
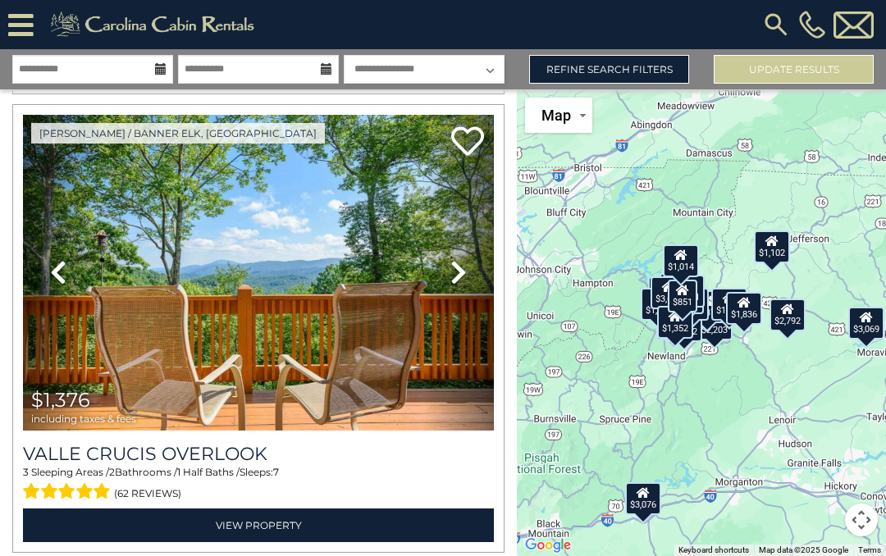
click at [459, 272] on icon at bounding box center [458, 272] width 16 height 26
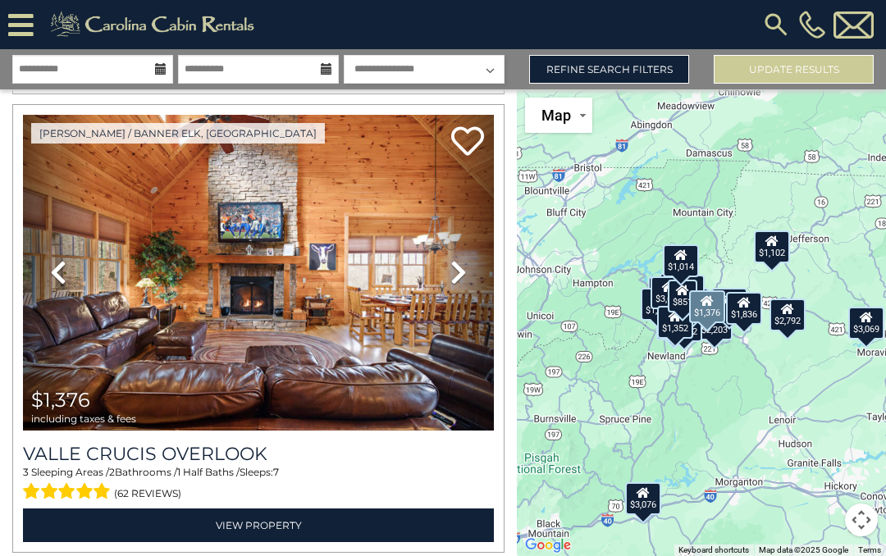
click at [455, 276] on icon at bounding box center [458, 272] width 16 height 26
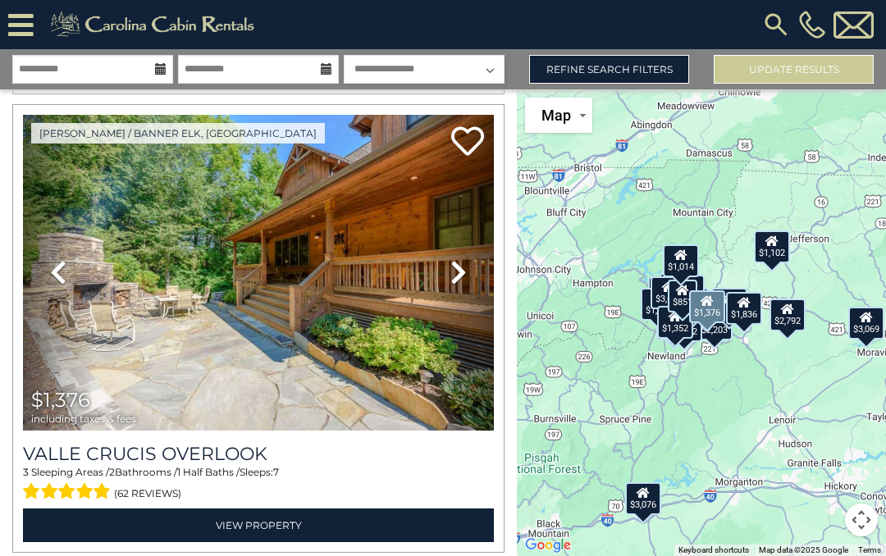
click at [450, 277] on icon at bounding box center [458, 272] width 16 height 26
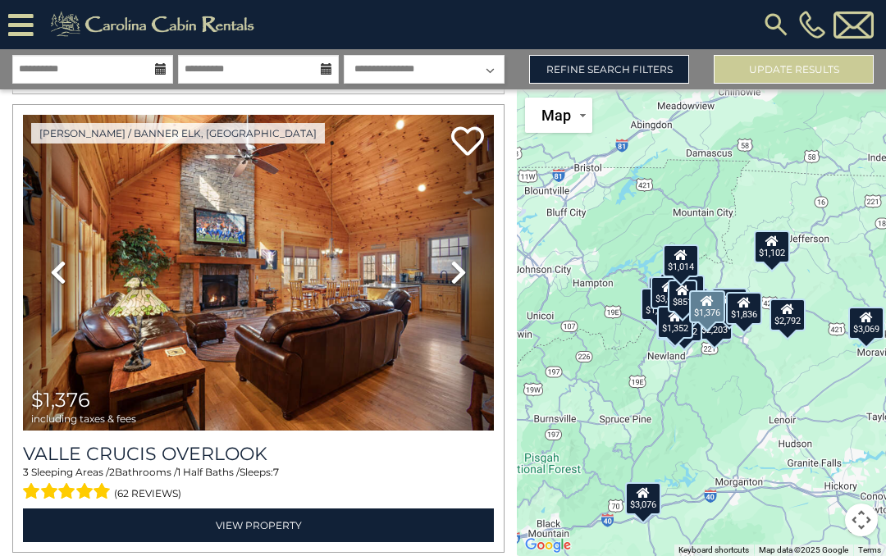
click at [450, 281] on icon at bounding box center [458, 272] width 16 height 26
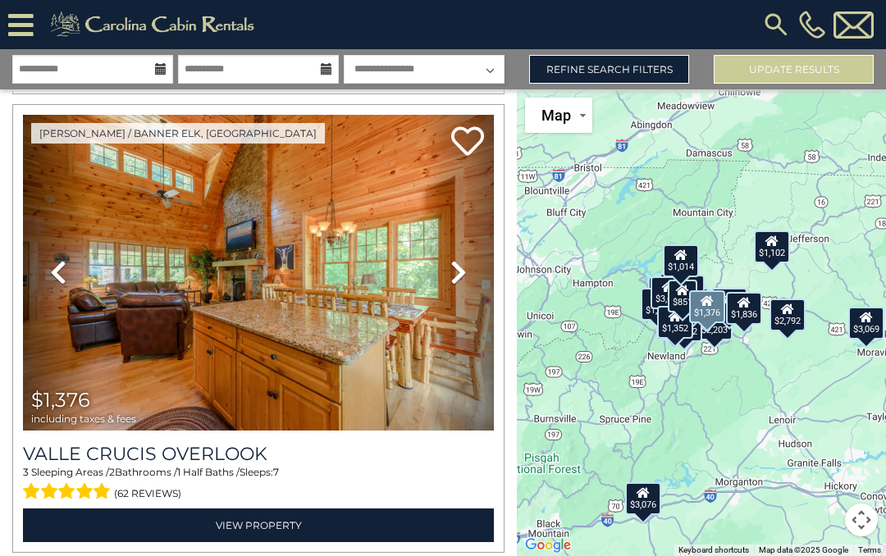
click at [448, 281] on link "Next" at bounding box center [458, 273] width 71 height 316
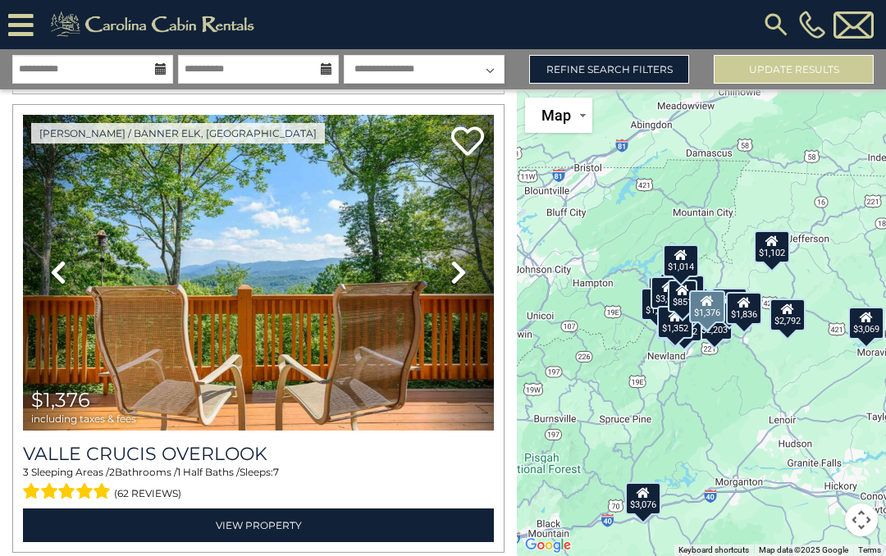
click at [455, 275] on icon at bounding box center [458, 272] width 16 height 26
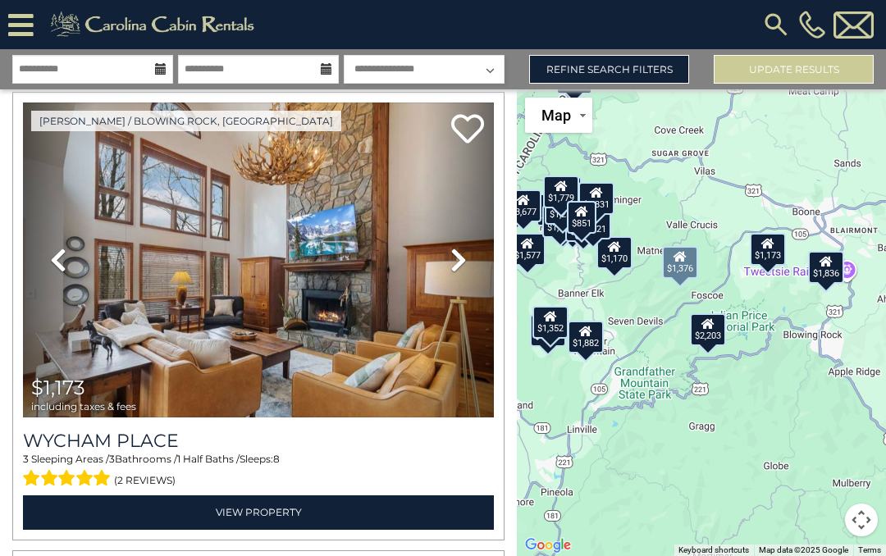
scroll to position [7356, 0]
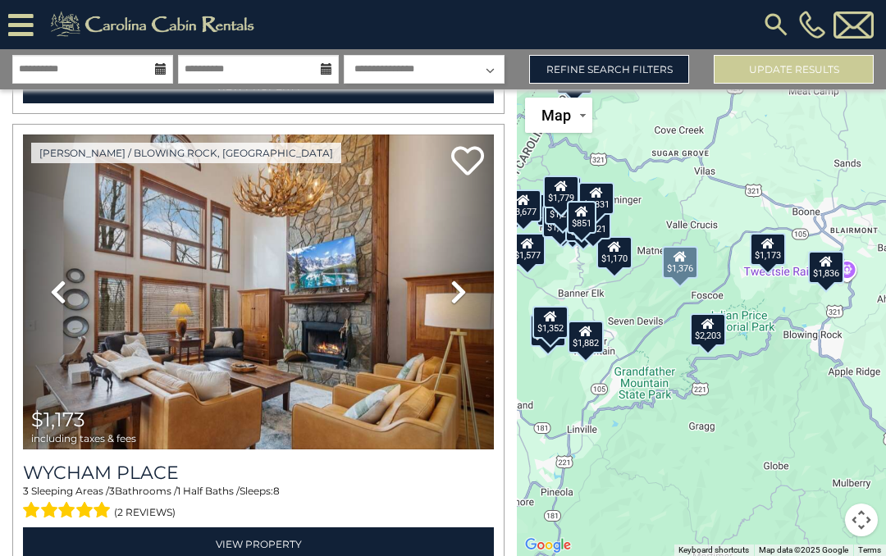
click at [57, 293] on icon at bounding box center [58, 292] width 16 height 26
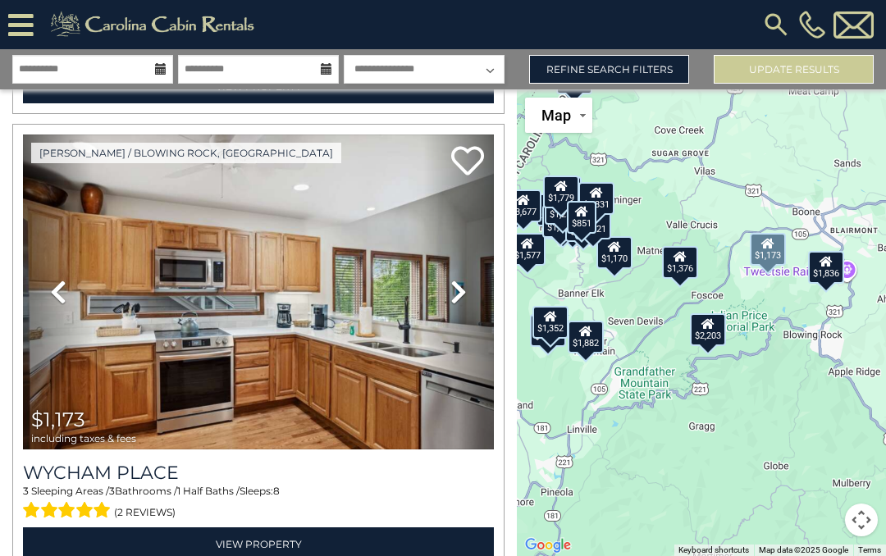
click at [65, 295] on icon at bounding box center [58, 292] width 16 height 26
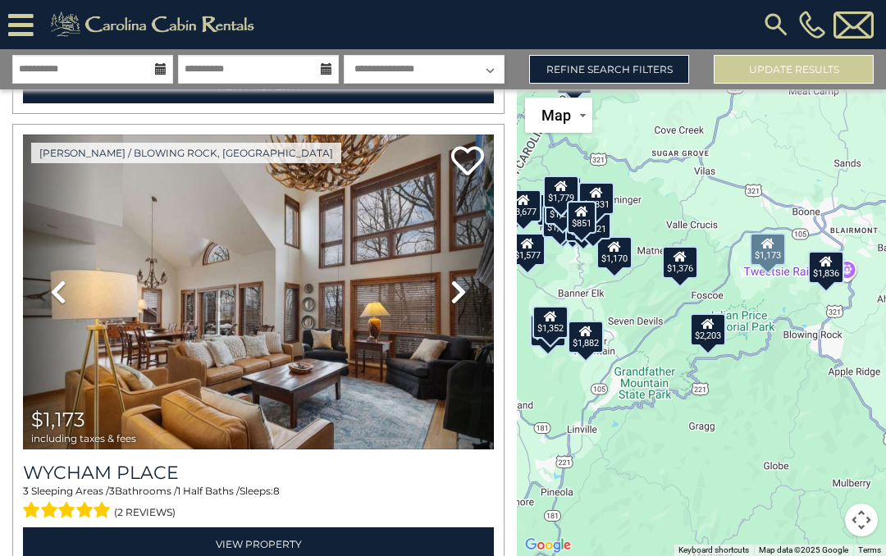
click at [66, 290] on icon at bounding box center [58, 292] width 16 height 26
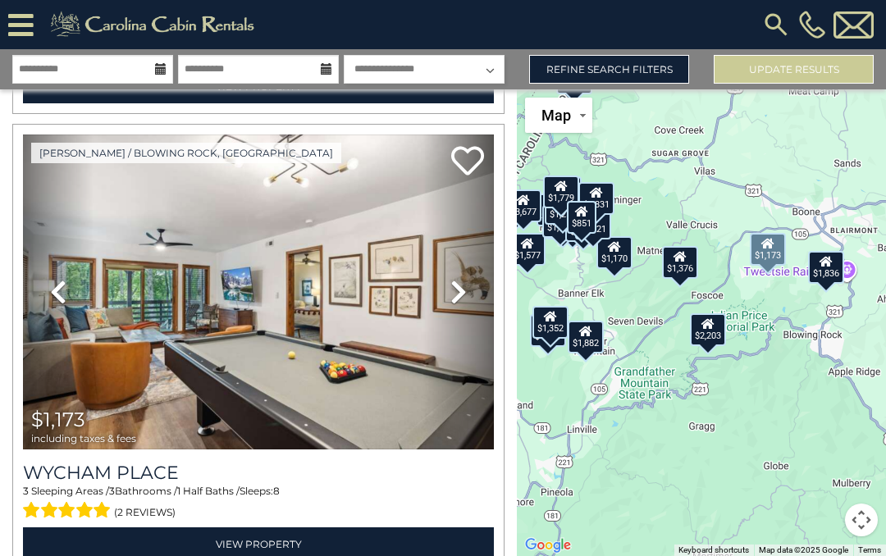
click at [66, 294] on icon at bounding box center [58, 292] width 16 height 26
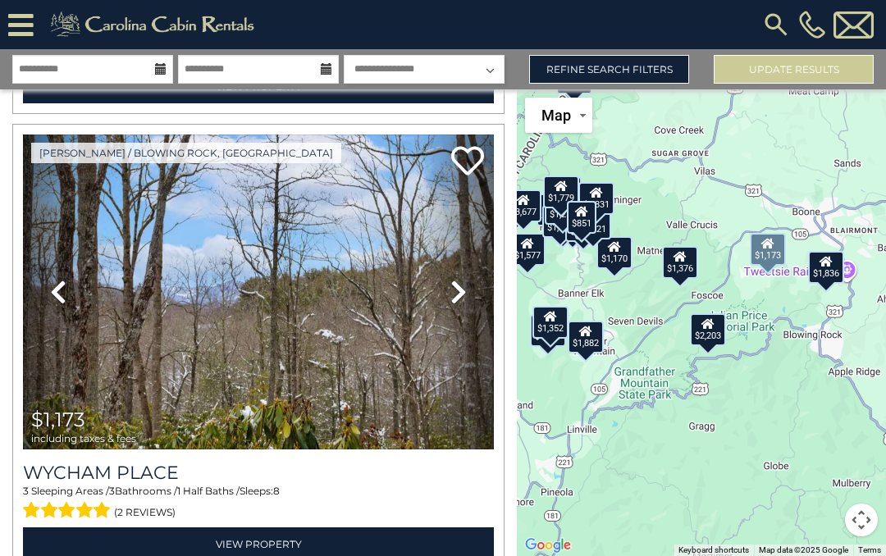
click at [71, 295] on link "Previous" at bounding box center [58, 293] width 71 height 316
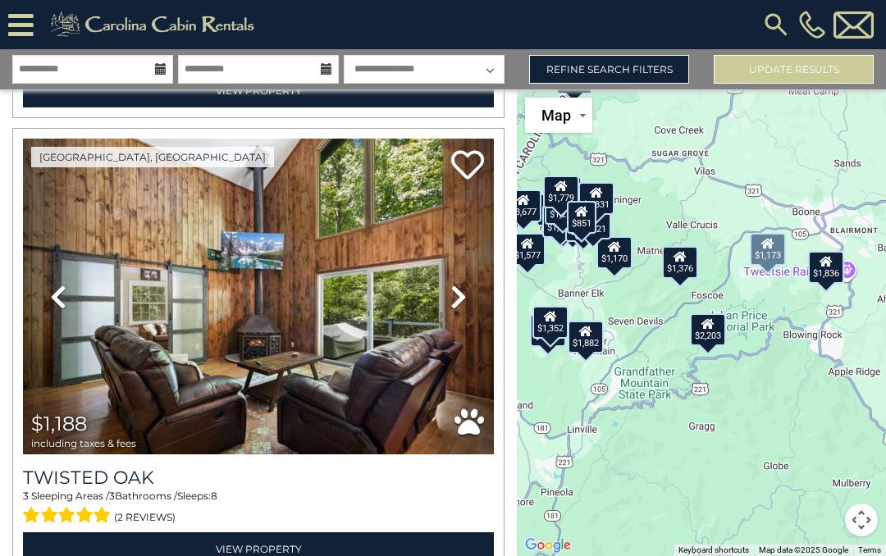
scroll to position [8729, 0]
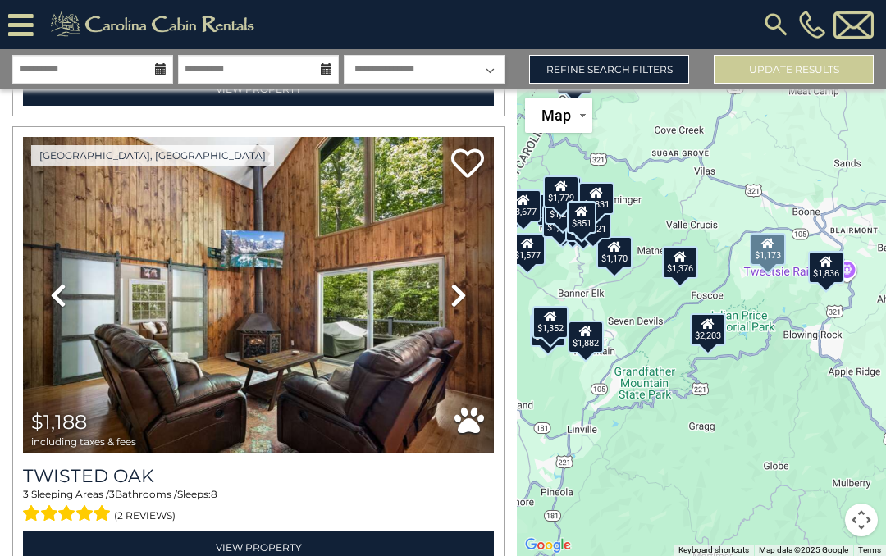
click at [55, 297] on icon at bounding box center [58, 295] width 16 height 26
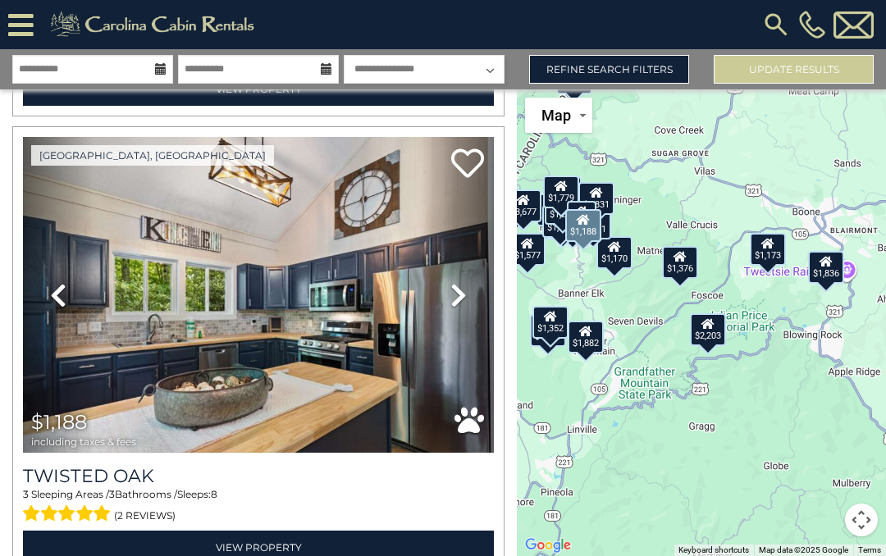
click at [68, 295] on link "Previous" at bounding box center [58, 295] width 71 height 316
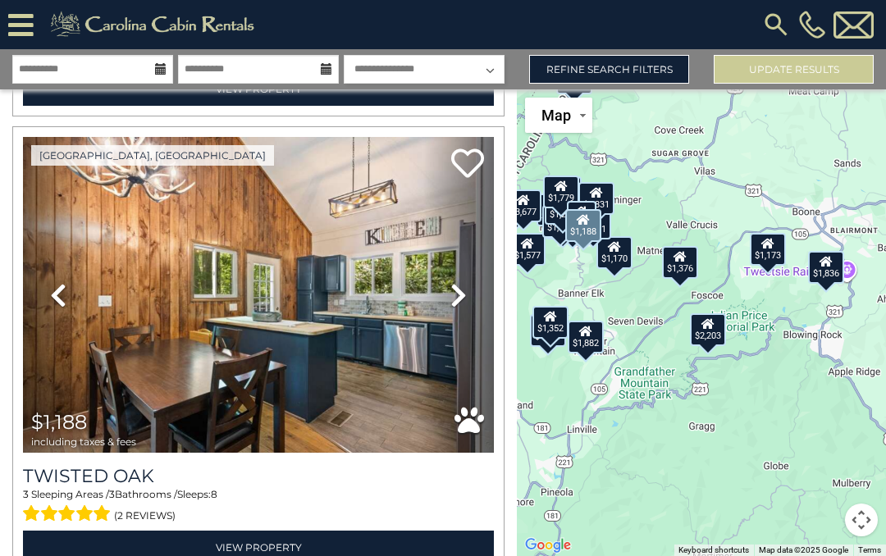
click at [64, 301] on icon at bounding box center [58, 295] width 16 height 26
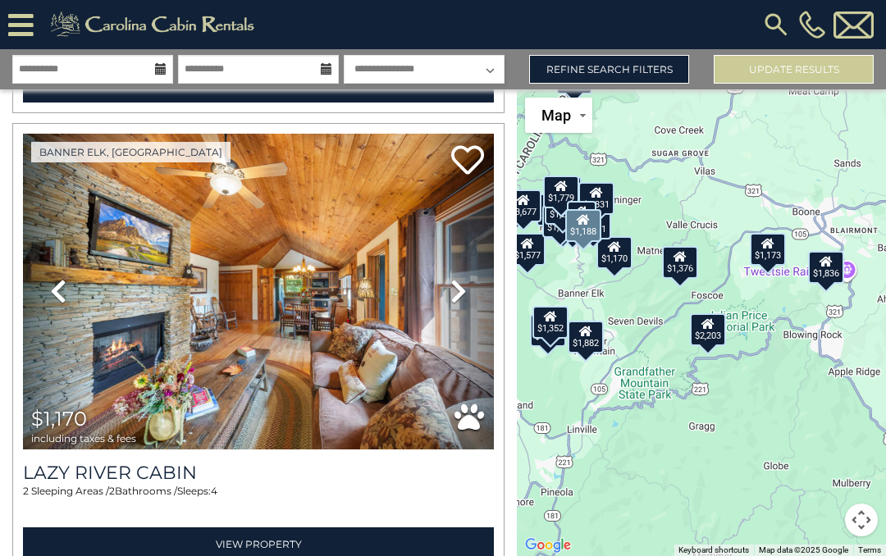
scroll to position [9190, 0]
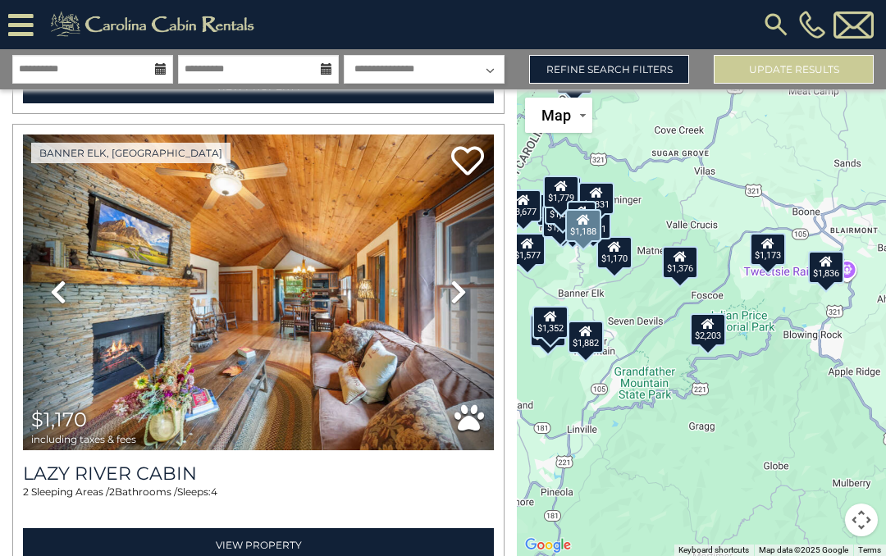
click at [61, 292] on icon at bounding box center [58, 292] width 16 height 26
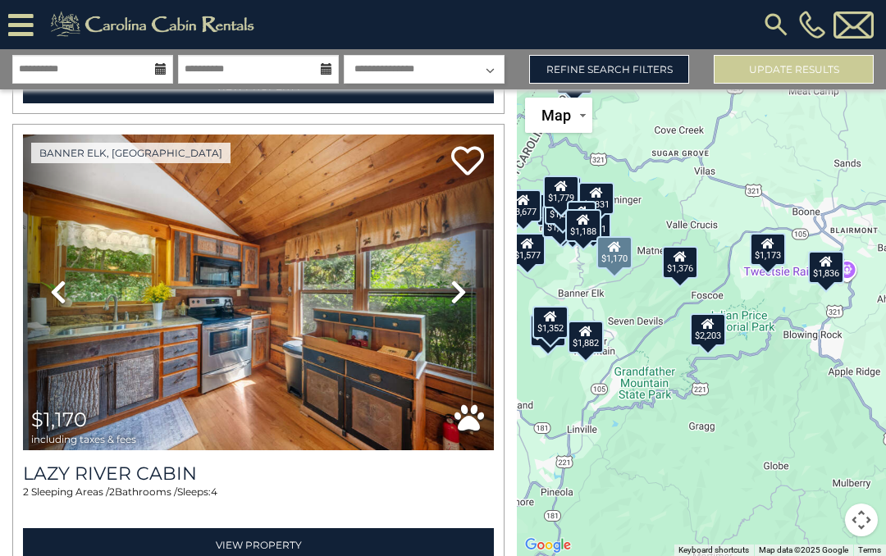
click at [60, 296] on icon at bounding box center [58, 292] width 16 height 26
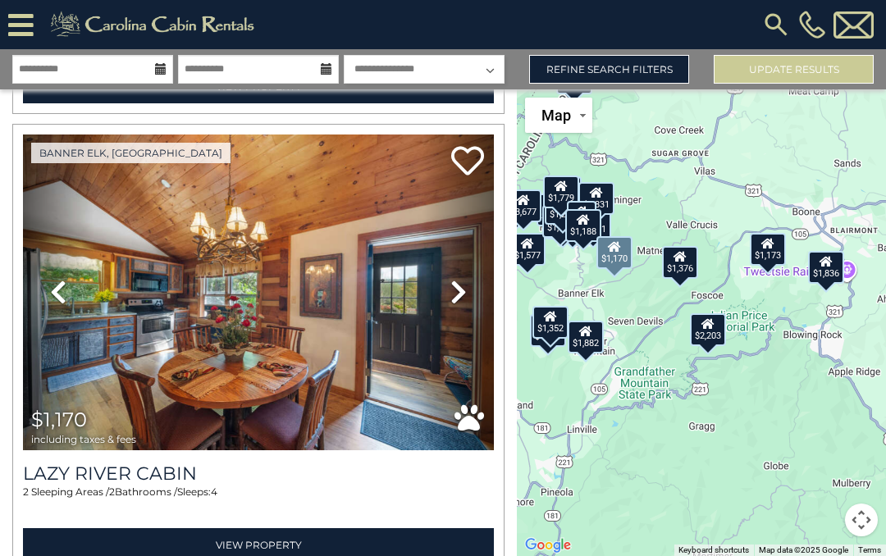
click at [65, 293] on icon at bounding box center [58, 292] width 16 height 26
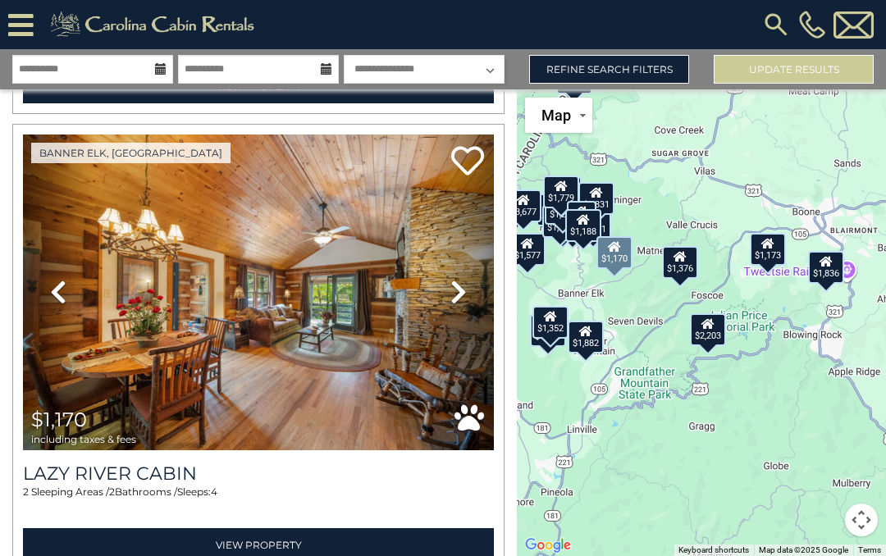
click at [66, 297] on icon at bounding box center [58, 292] width 16 height 26
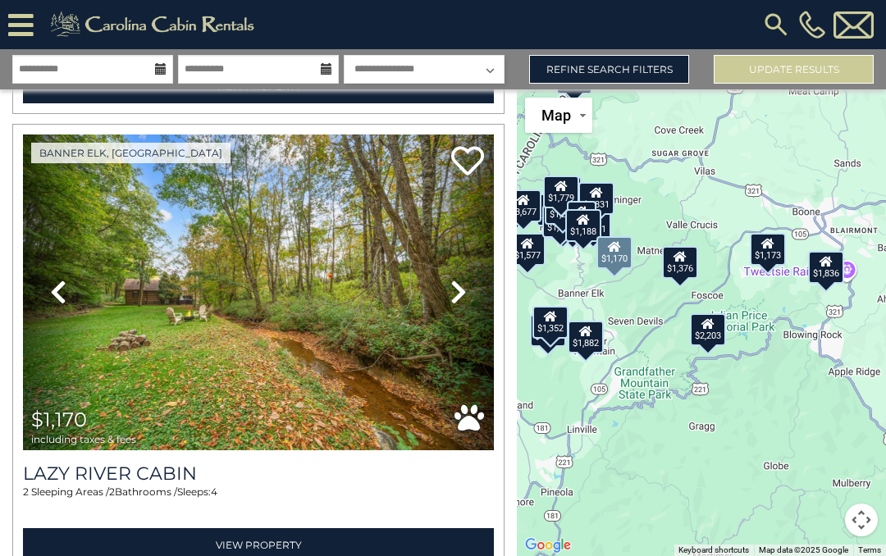
click at [66, 293] on icon at bounding box center [58, 292] width 16 height 26
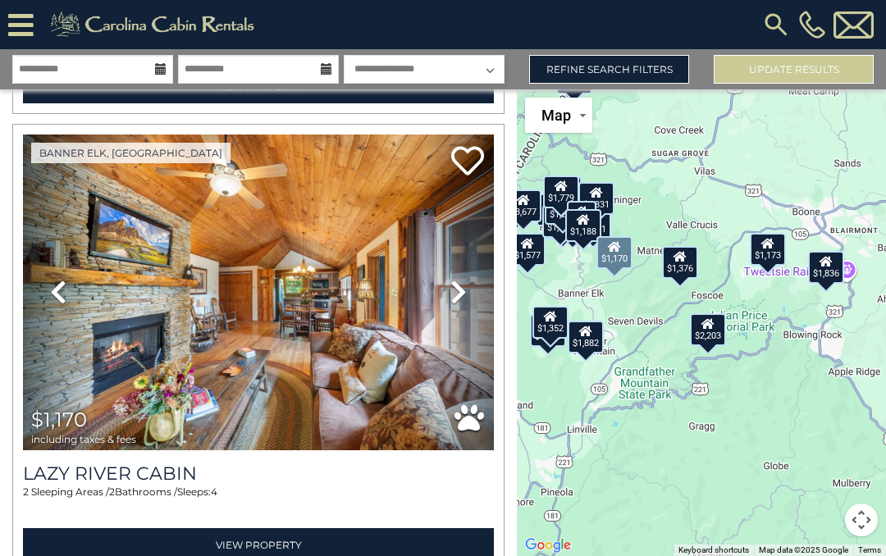
click at [63, 296] on icon at bounding box center [58, 292] width 16 height 26
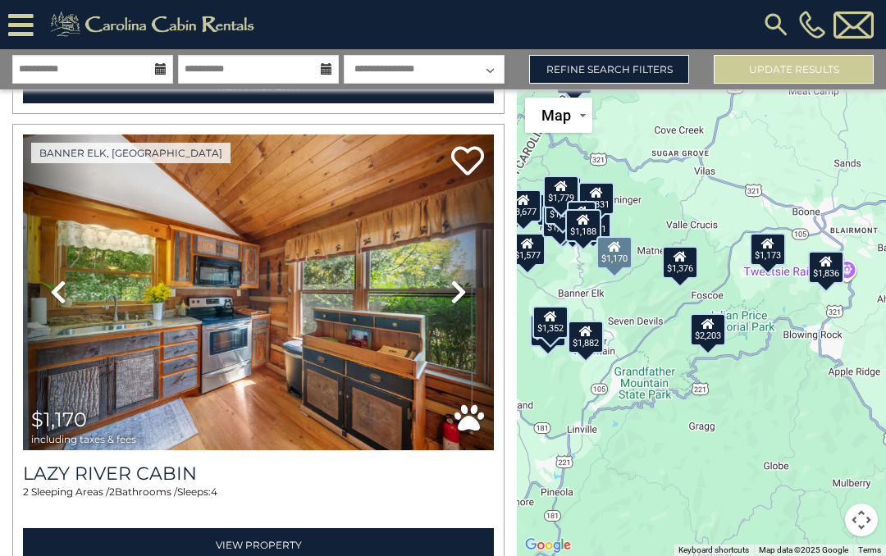
click at [68, 299] on link "Previous" at bounding box center [58, 293] width 71 height 316
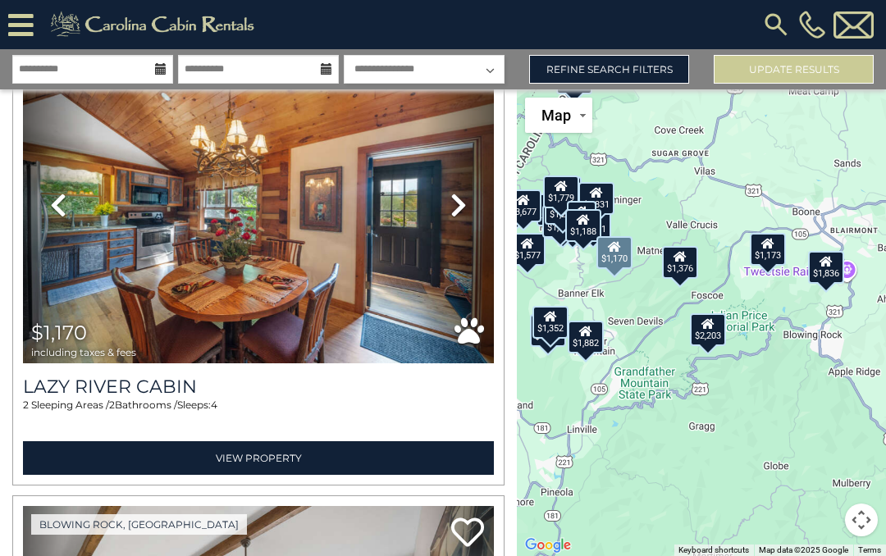
scroll to position [9280, 0]
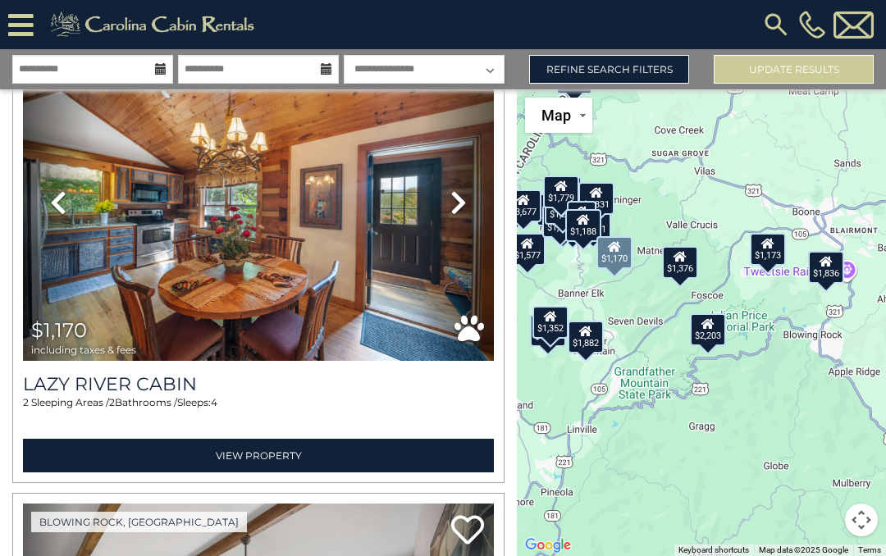
click at [110, 459] on link "View Property" at bounding box center [258, 456] width 471 height 34
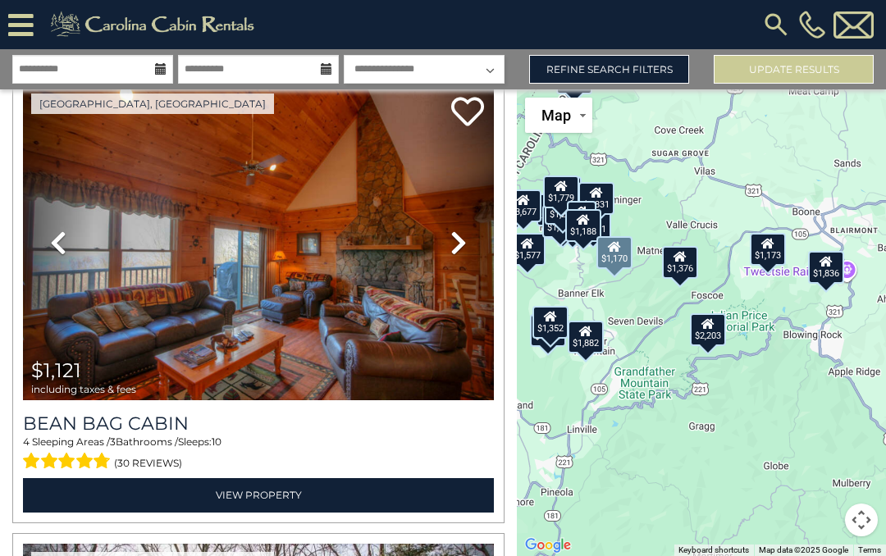
scroll to position [10591, 0]
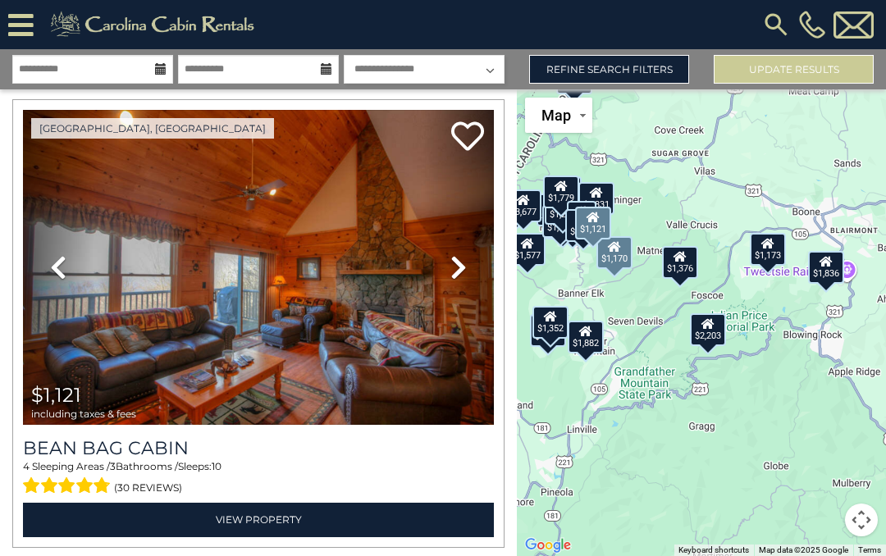
click at [60, 267] on icon at bounding box center [58, 267] width 16 height 26
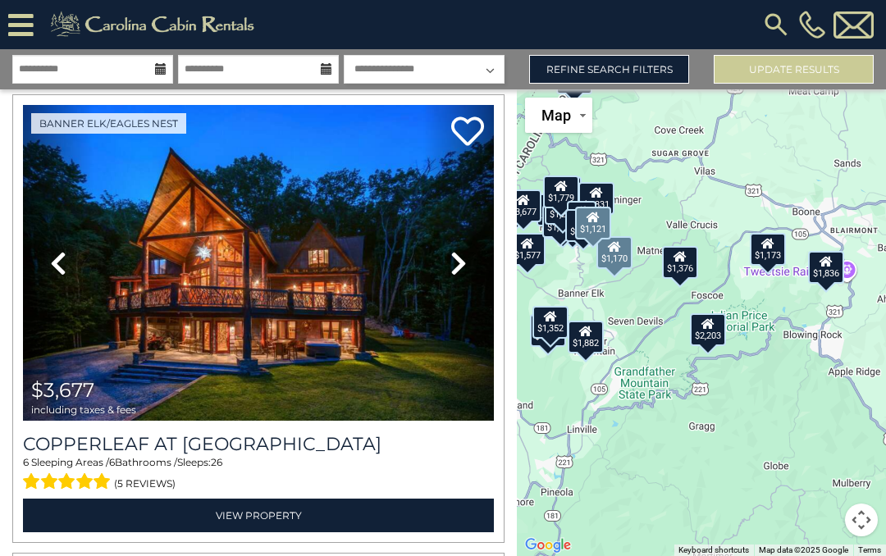
scroll to position [11973, 0]
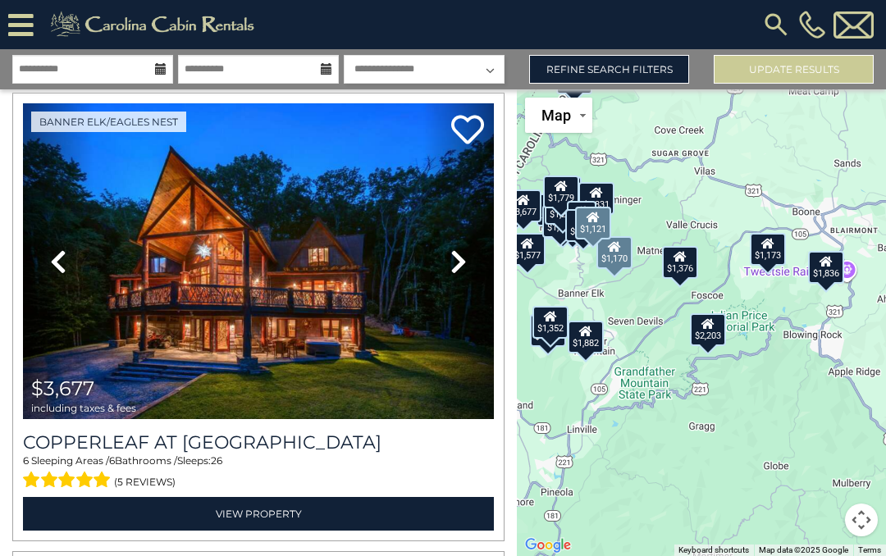
click at [61, 261] on icon at bounding box center [58, 262] width 16 height 26
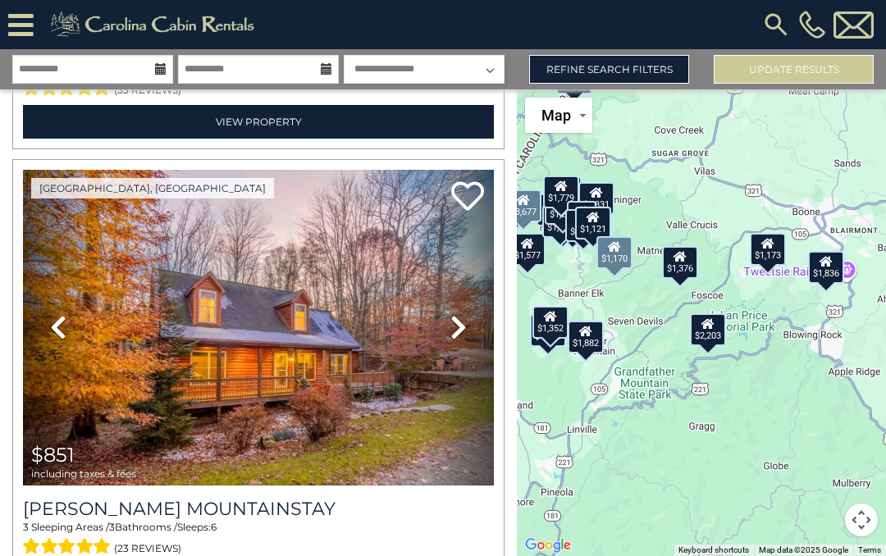
scroll to position [12822, 0]
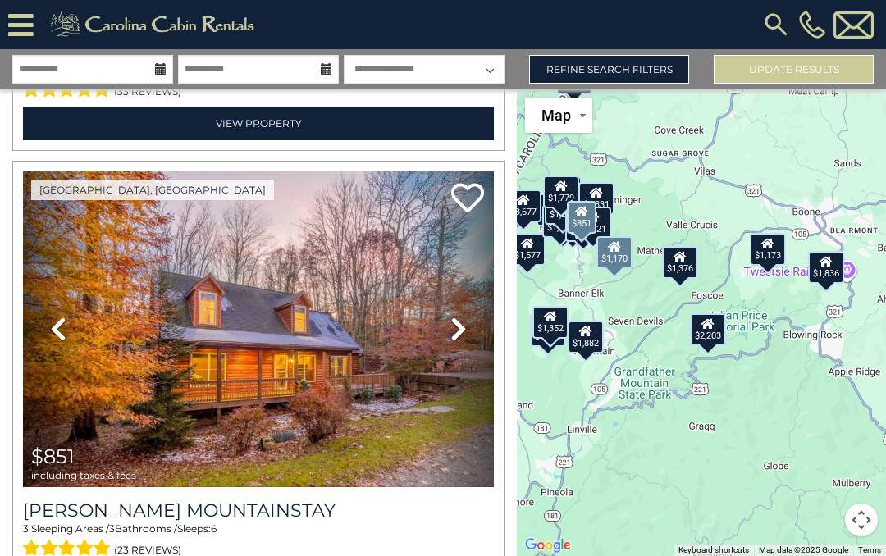
click at [59, 329] on icon at bounding box center [58, 329] width 16 height 26
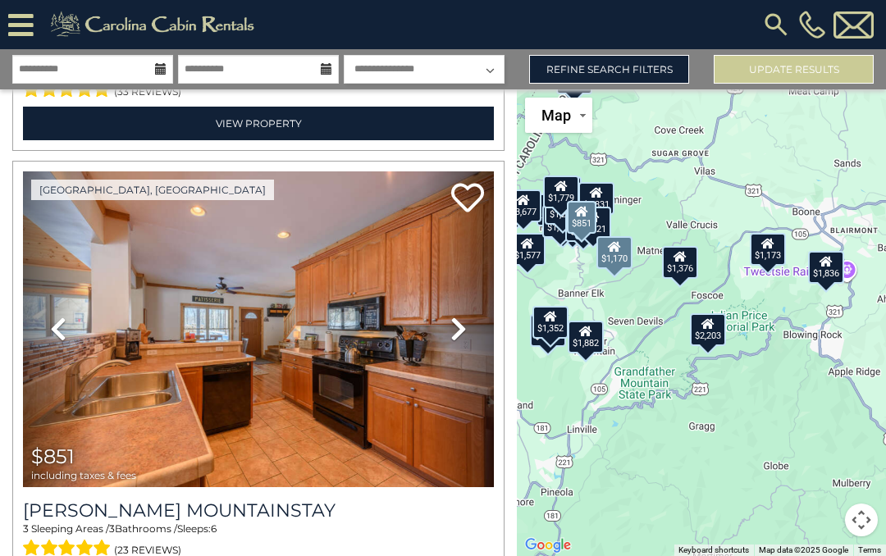
click at [63, 337] on icon at bounding box center [58, 329] width 16 height 26
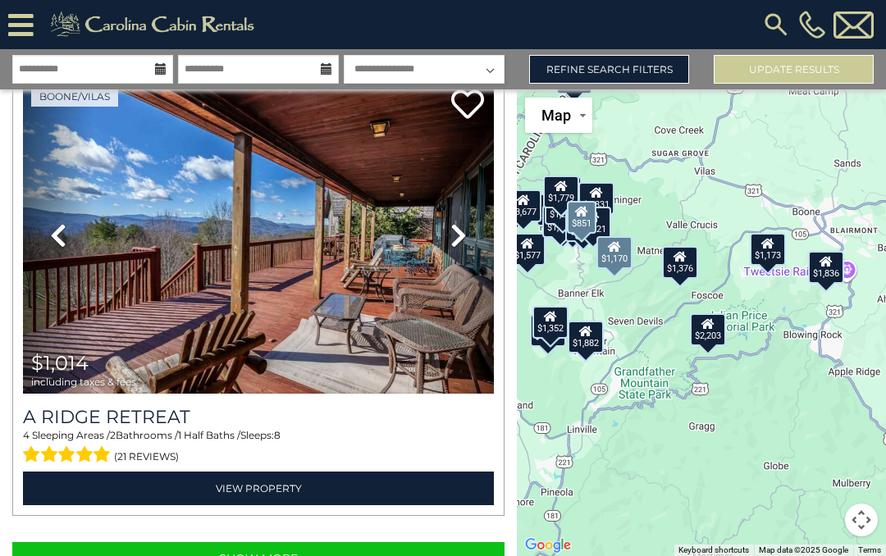
scroll to position [13376, 0]
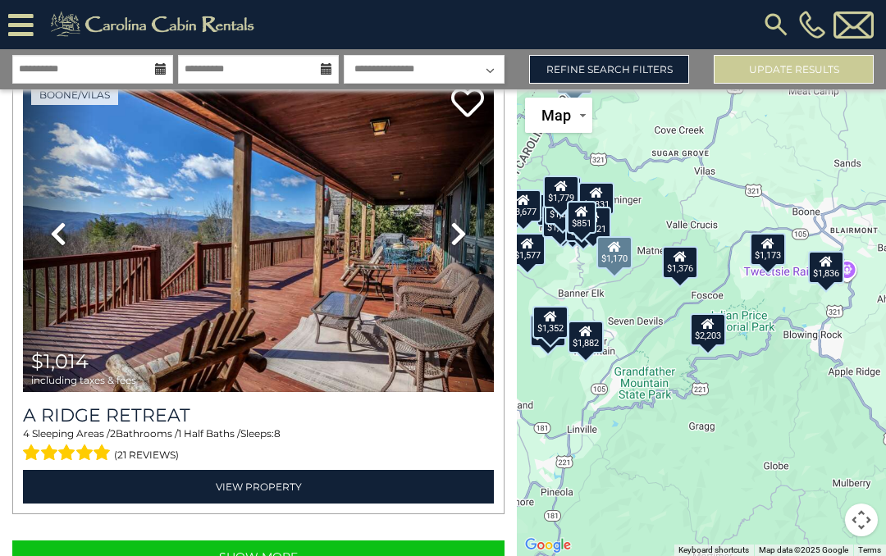
click at [56, 240] on icon at bounding box center [58, 234] width 16 height 26
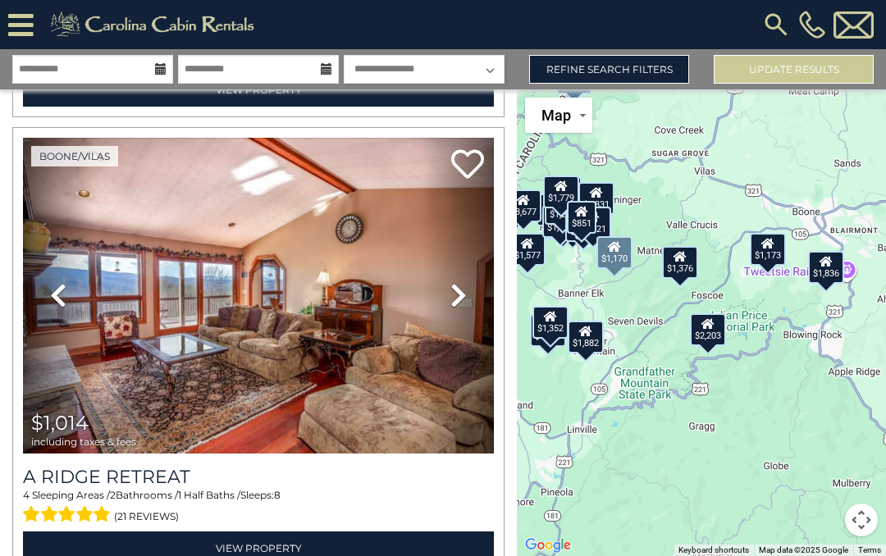
scroll to position [13313, 0]
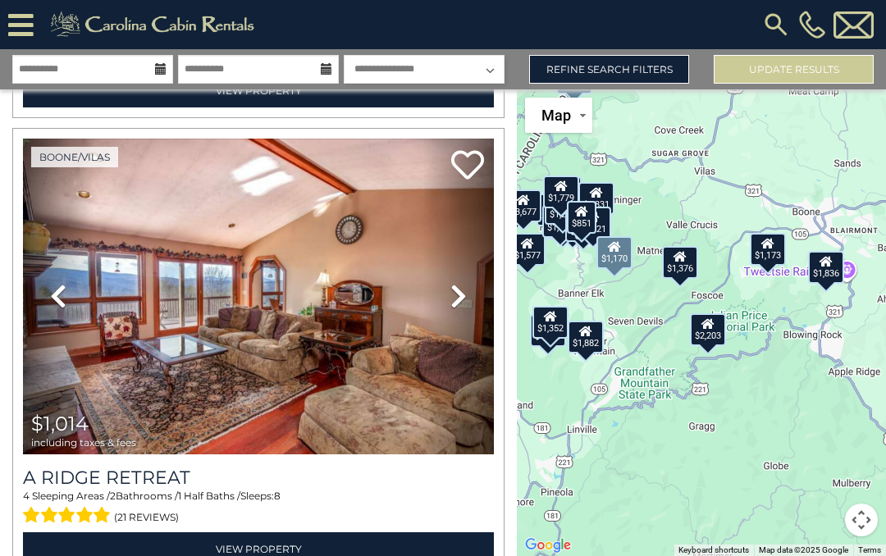
click at [65, 301] on icon at bounding box center [58, 296] width 16 height 26
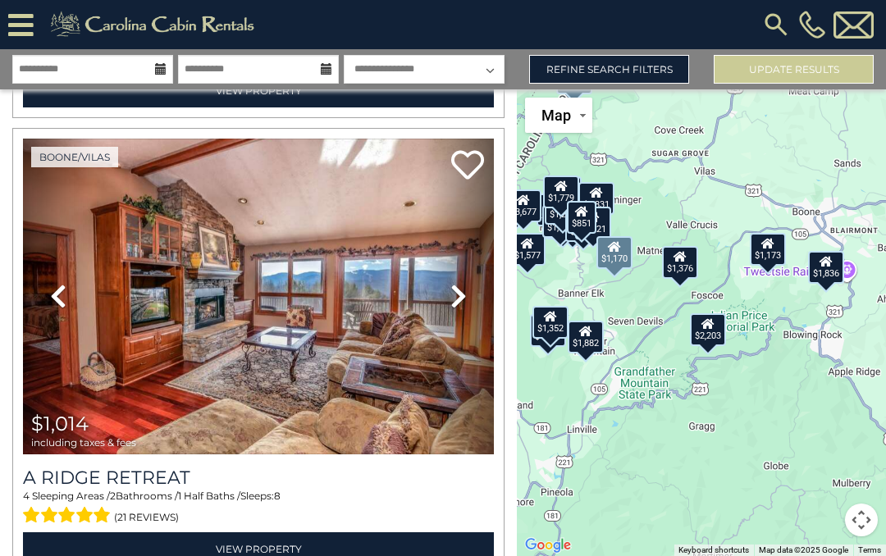
click at [64, 301] on icon at bounding box center [58, 296] width 16 height 26
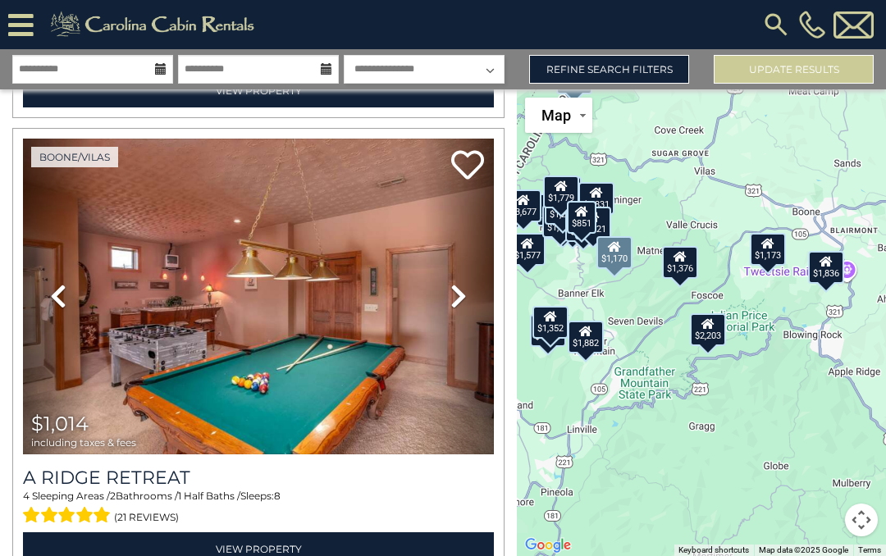
click at [77, 301] on link "Previous" at bounding box center [58, 297] width 71 height 316
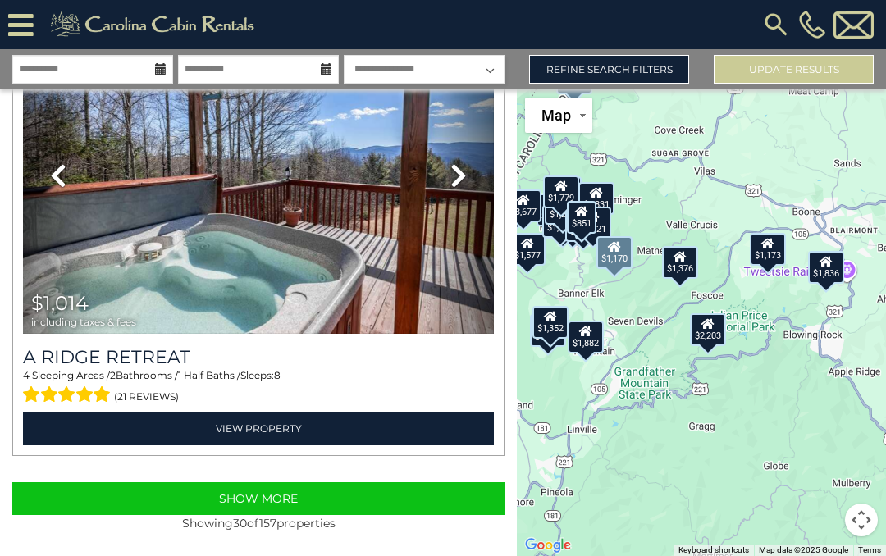
scroll to position [13437, 0]
click at [730, 14] on div "[PHONE_NUMBER]" at bounding box center [575, 24] width 606 height 49
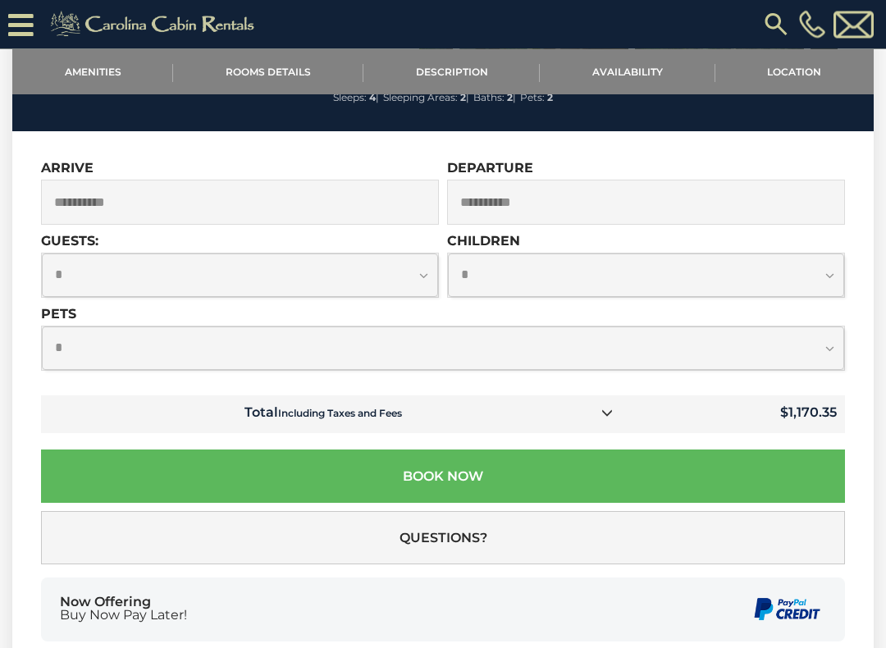
scroll to position [3101, 0]
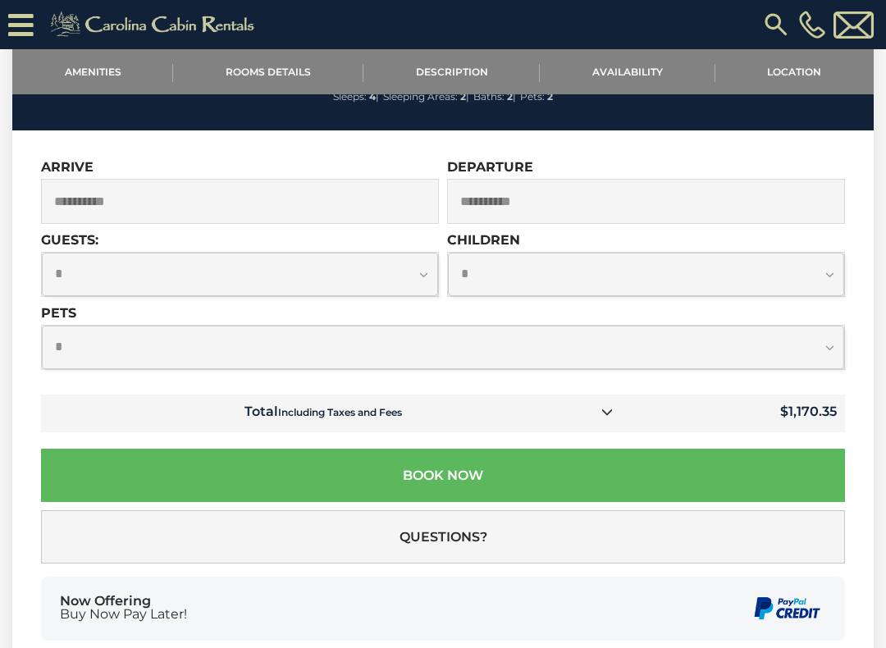
click at [825, 369] on select "**********" at bounding box center [443, 347] width 802 height 43
select select "*"
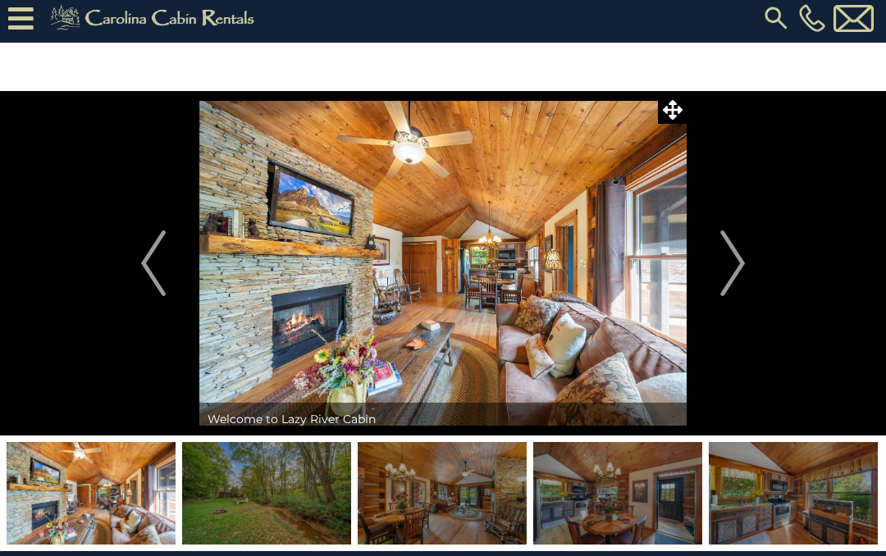
scroll to position [0, 0]
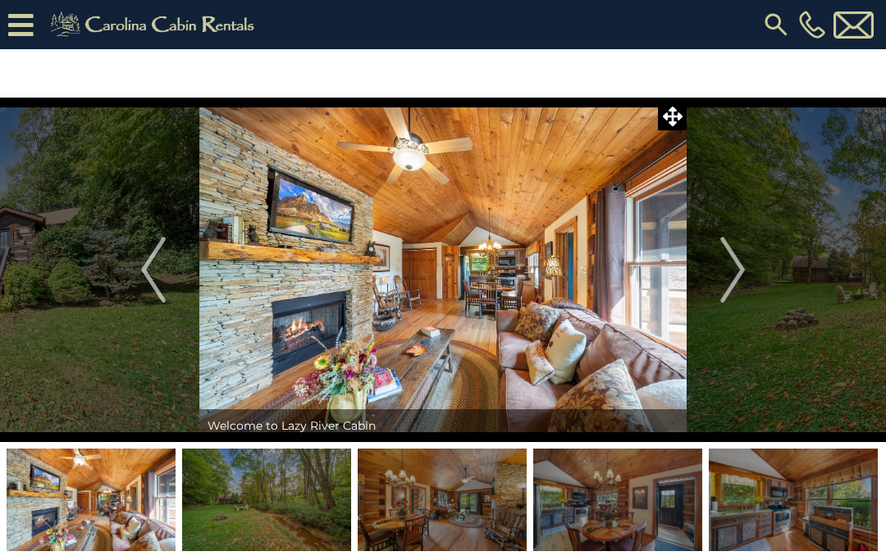
click at [729, 277] on img "Next" at bounding box center [732, 270] width 25 height 66
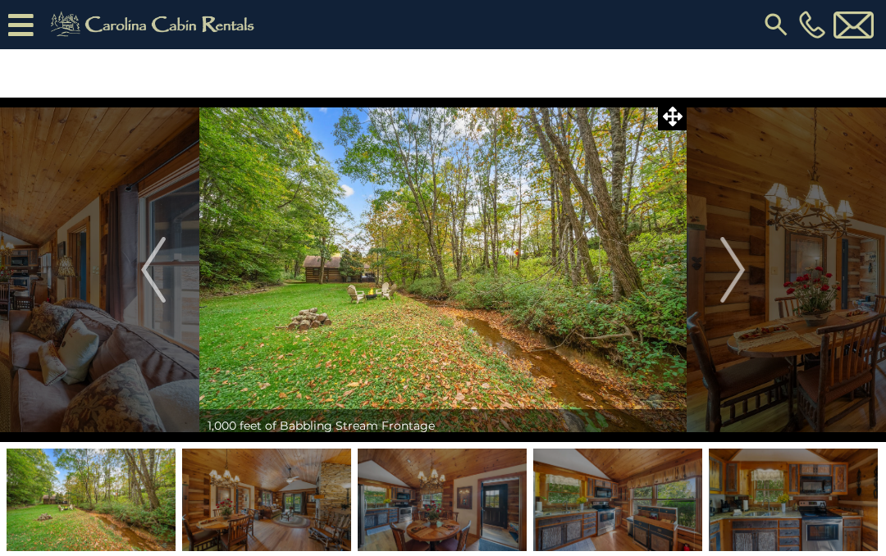
click at [731, 271] on img "Next" at bounding box center [732, 270] width 25 height 66
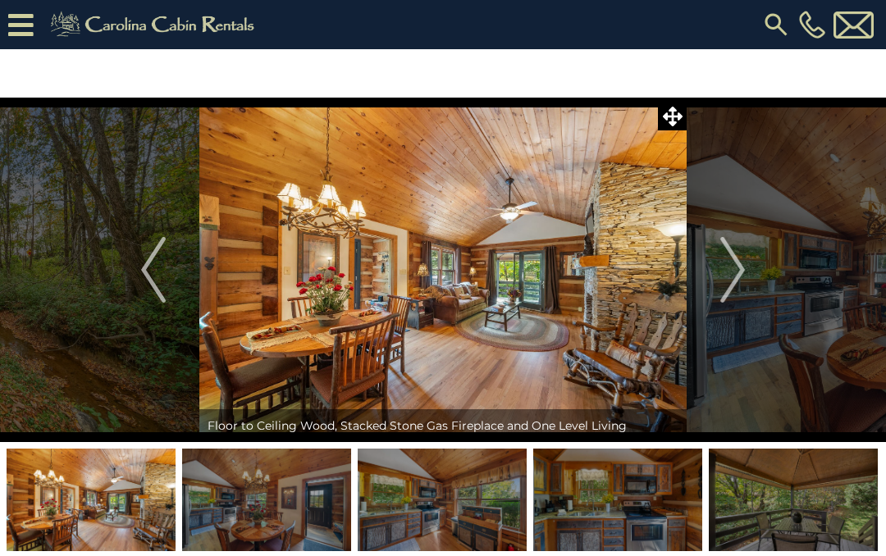
click at [725, 281] on img "Next" at bounding box center [732, 270] width 25 height 66
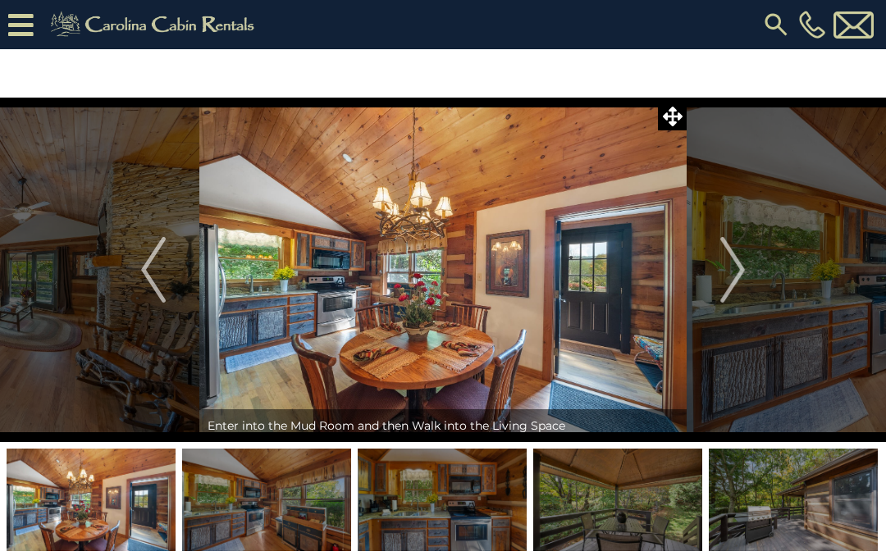
click at [729, 279] on img "Next" at bounding box center [732, 270] width 25 height 66
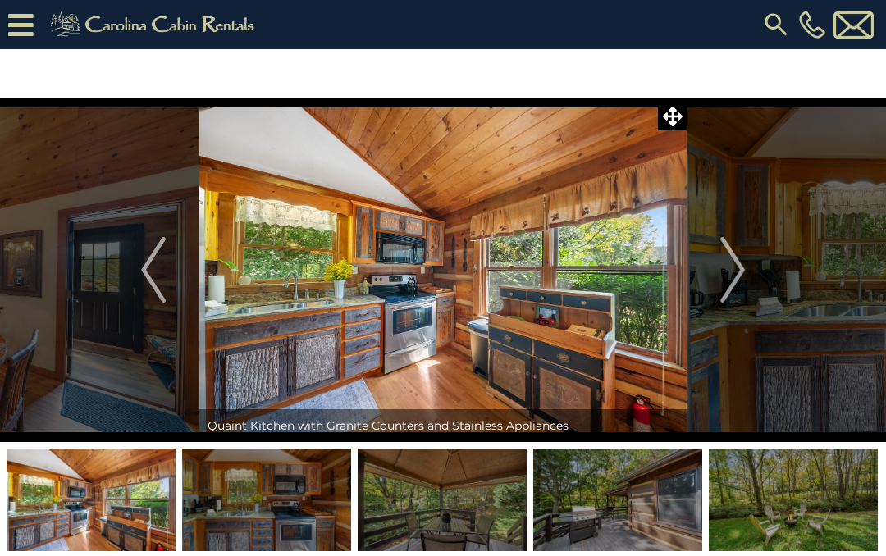
click at [715, 286] on button "Next" at bounding box center [733, 270] width 92 height 345
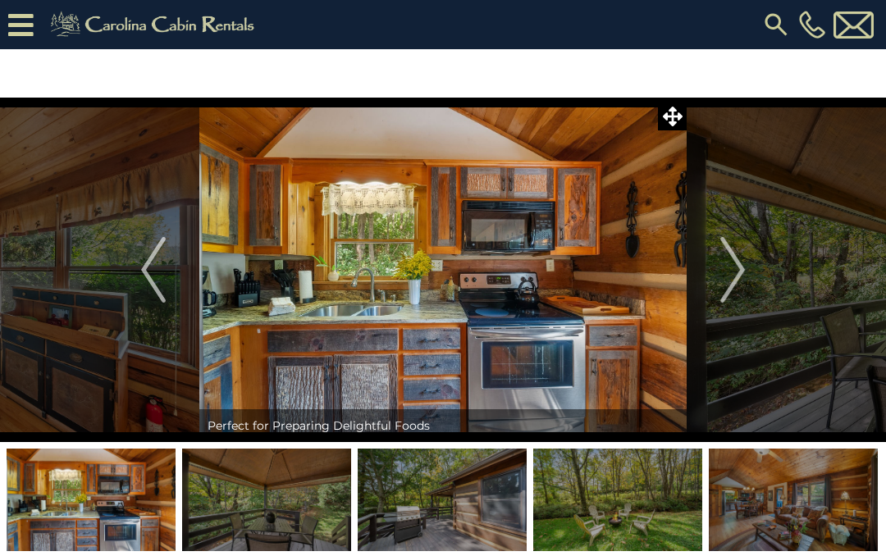
click at [728, 283] on img "Next" at bounding box center [732, 270] width 25 height 66
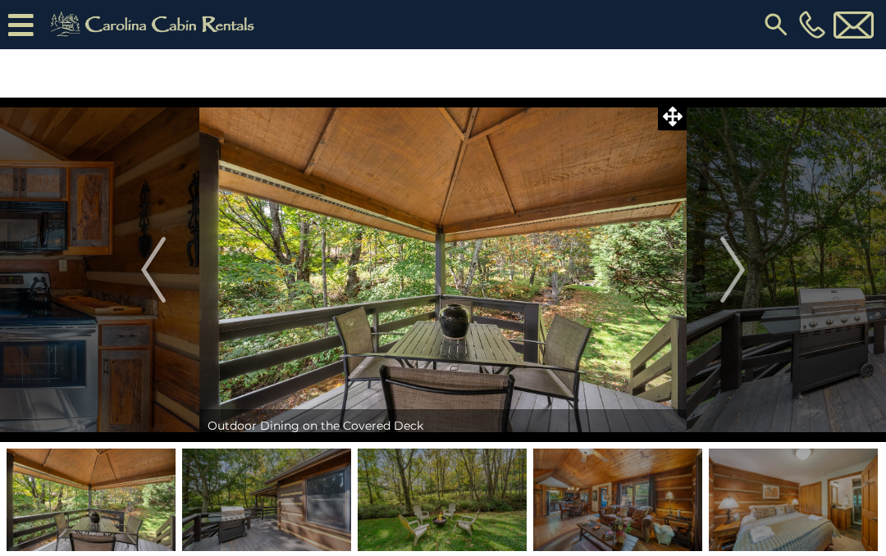
click at [729, 274] on img "Next" at bounding box center [732, 270] width 25 height 66
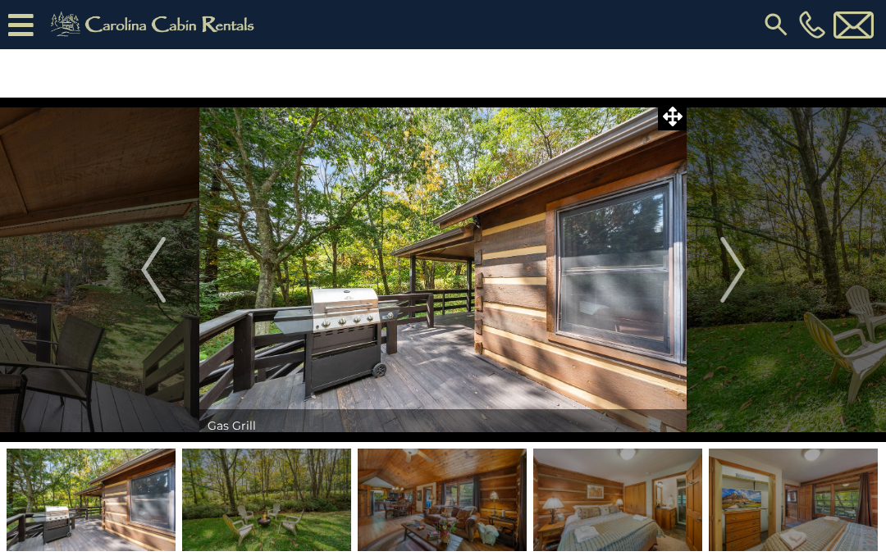
click at [724, 277] on img "Next" at bounding box center [732, 270] width 25 height 66
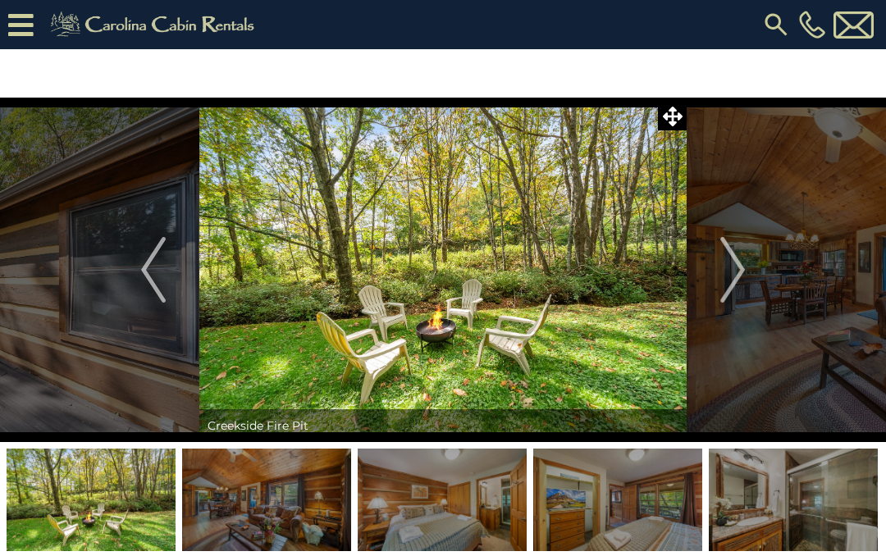
click at [721, 281] on img "Next" at bounding box center [732, 270] width 25 height 66
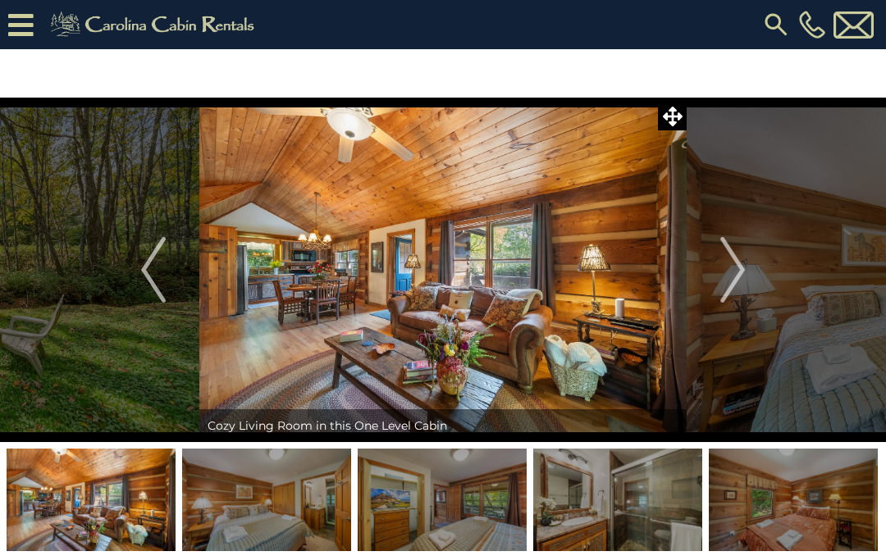
click at [722, 279] on img "Next" at bounding box center [732, 270] width 25 height 66
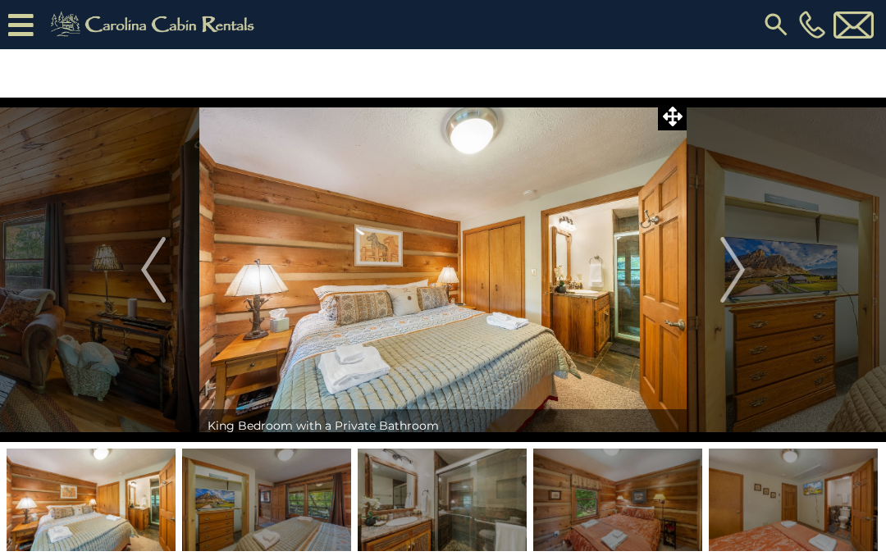
click at [729, 274] on img "Next" at bounding box center [732, 270] width 25 height 66
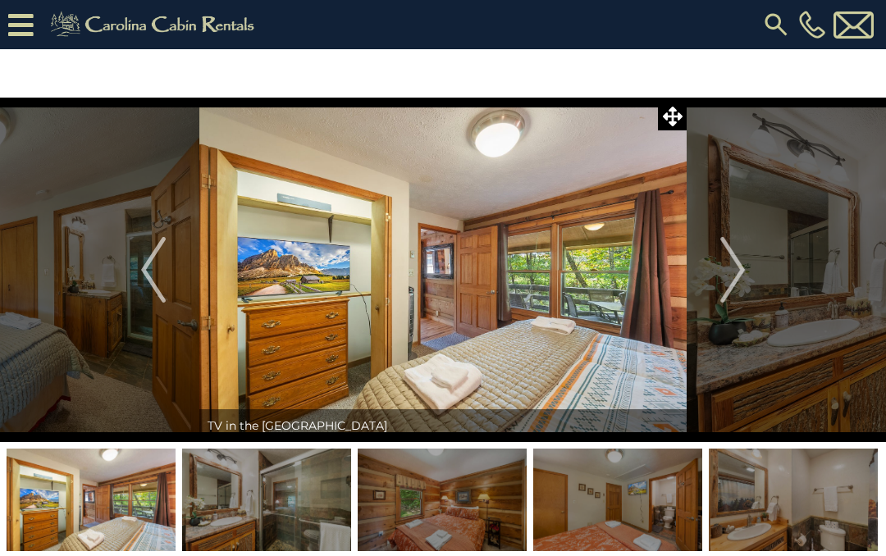
click at [724, 277] on img "Next" at bounding box center [732, 270] width 25 height 66
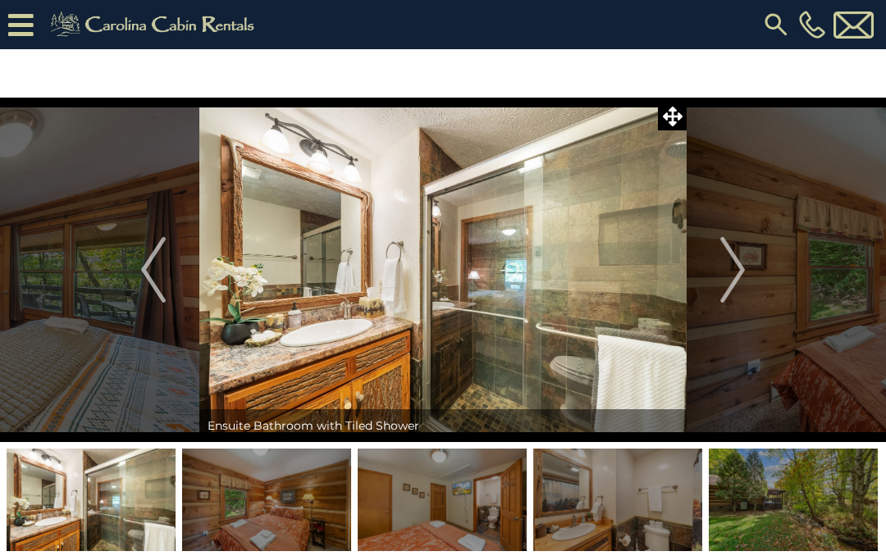
click at [726, 277] on img "Next" at bounding box center [732, 270] width 25 height 66
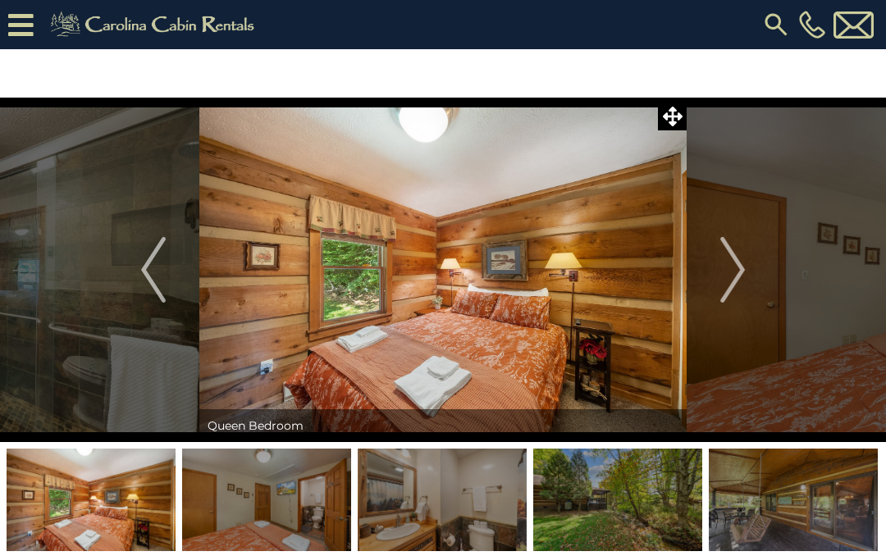
click at [725, 273] on img "Next" at bounding box center [732, 270] width 25 height 66
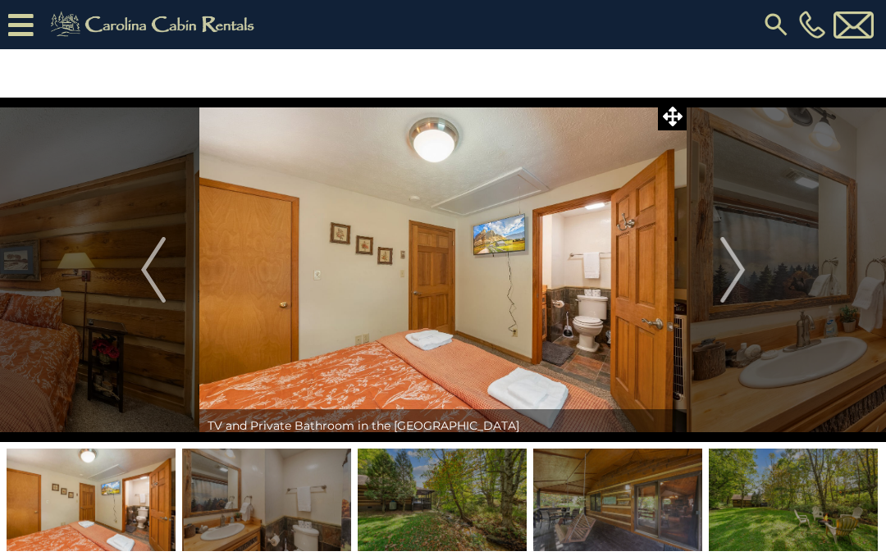
click at [724, 277] on img "Next" at bounding box center [732, 270] width 25 height 66
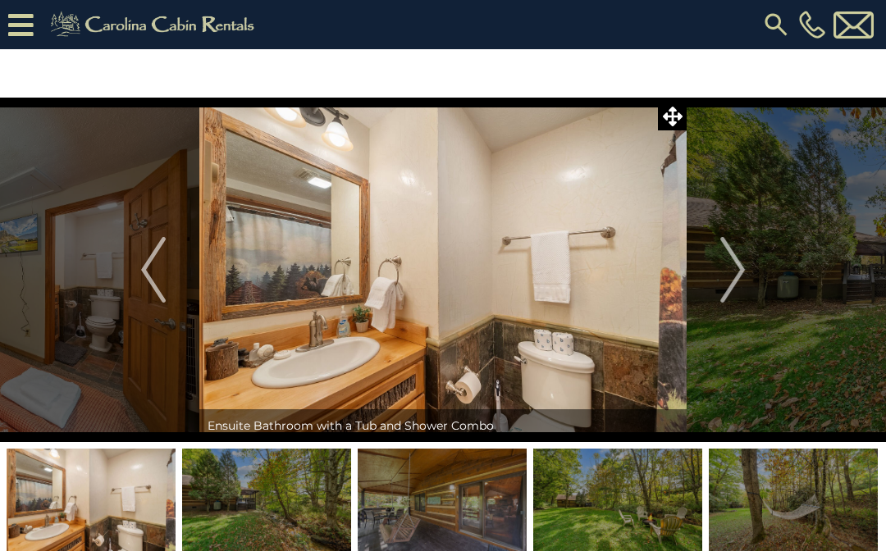
click at [724, 277] on img "Next" at bounding box center [732, 270] width 25 height 66
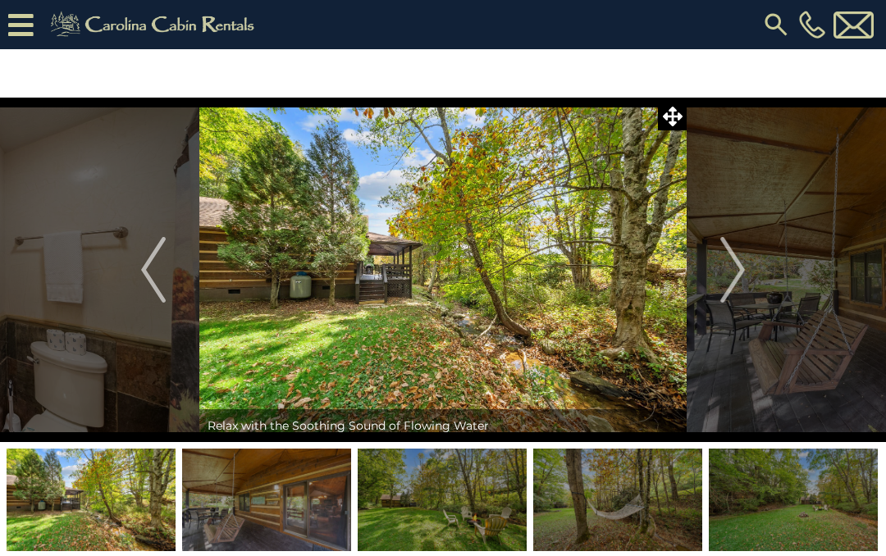
click at [718, 280] on button "Next" at bounding box center [733, 270] width 92 height 345
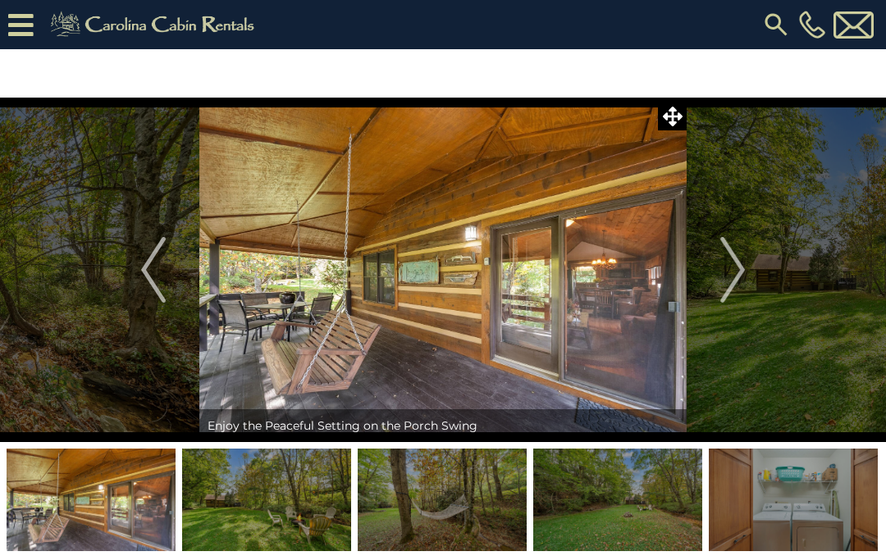
click at [726, 278] on img "Next" at bounding box center [732, 270] width 25 height 66
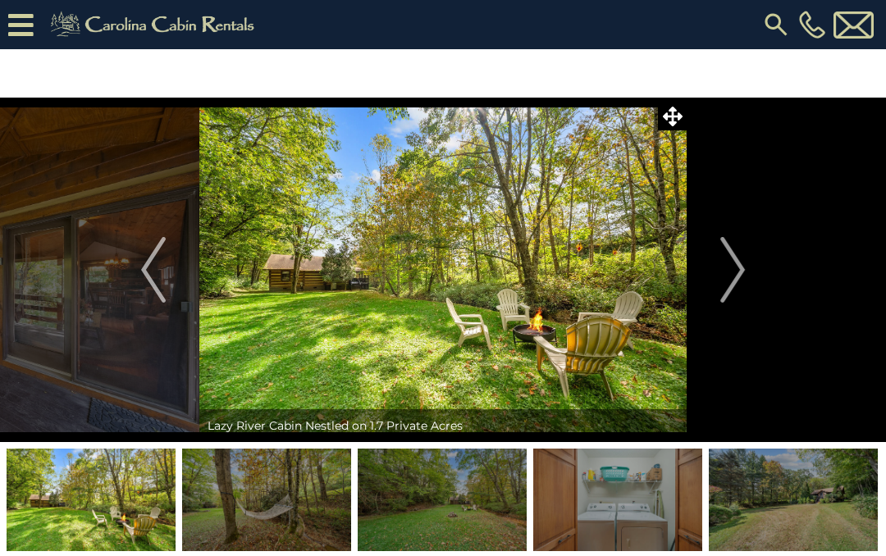
click at [719, 280] on button "Next" at bounding box center [733, 270] width 92 height 345
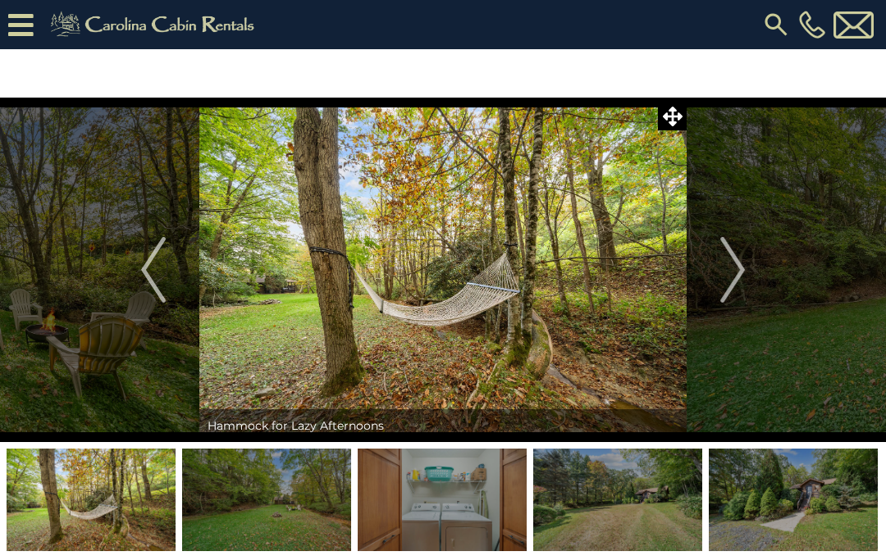
click at [721, 279] on img "Next" at bounding box center [732, 270] width 25 height 66
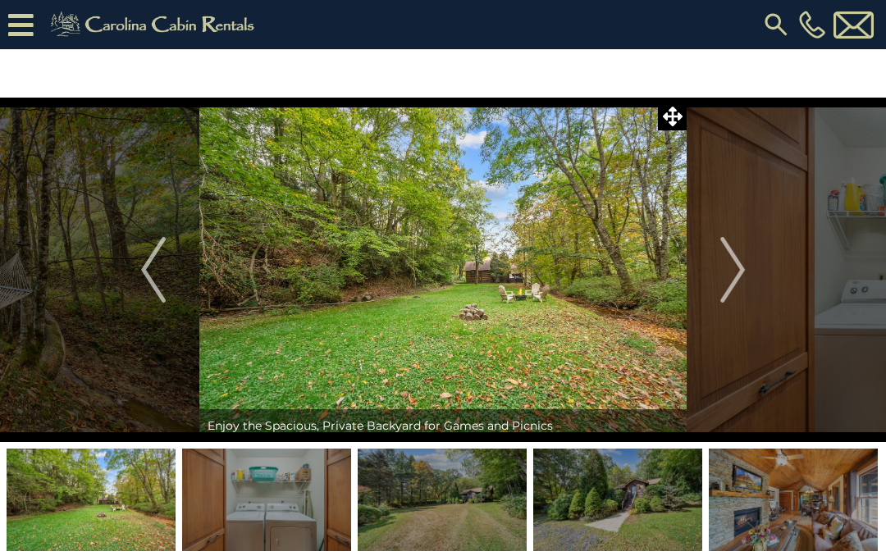
click at [723, 280] on img "Next" at bounding box center [732, 270] width 25 height 66
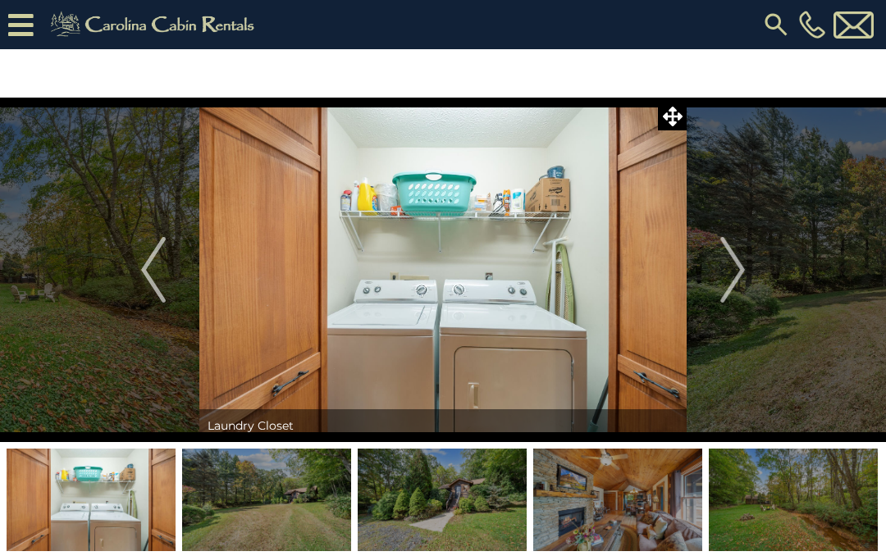
click at [711, 286] on button "Next" at bounding box center [733, 270] width 92 height 345
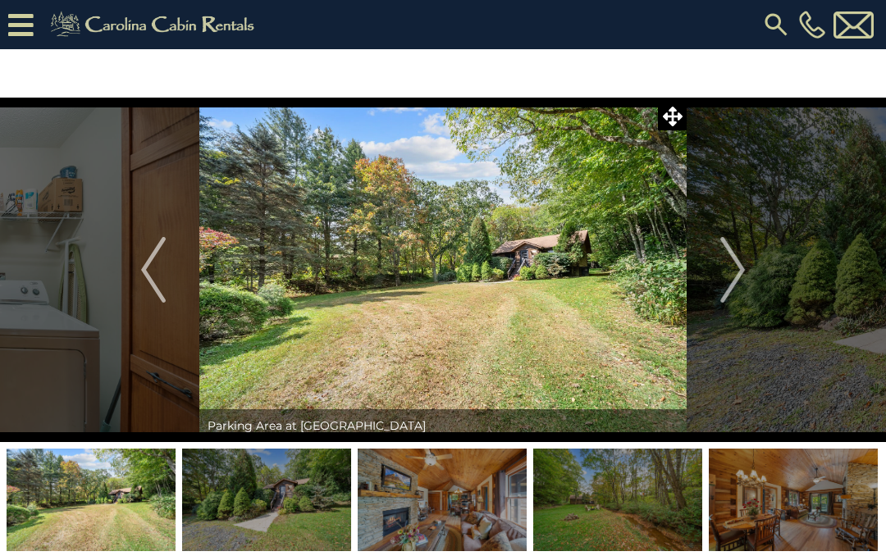
click at [703, 288] on button "Next" at bounding box center [733, 270] width 92 height 345
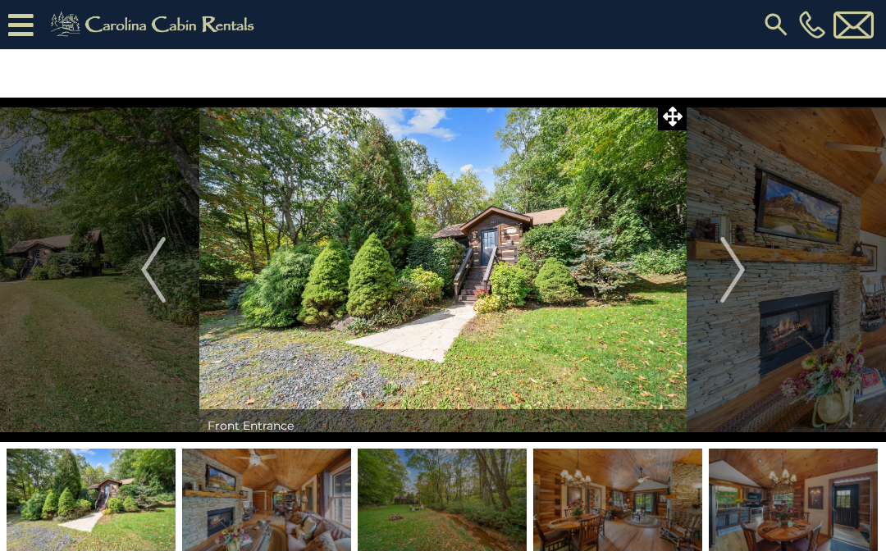
click at [711, 278] on button "Next" at bounding box center [733, 270] width 92 height 345
